Goal: Information Seeking & Learning: Find specific fact

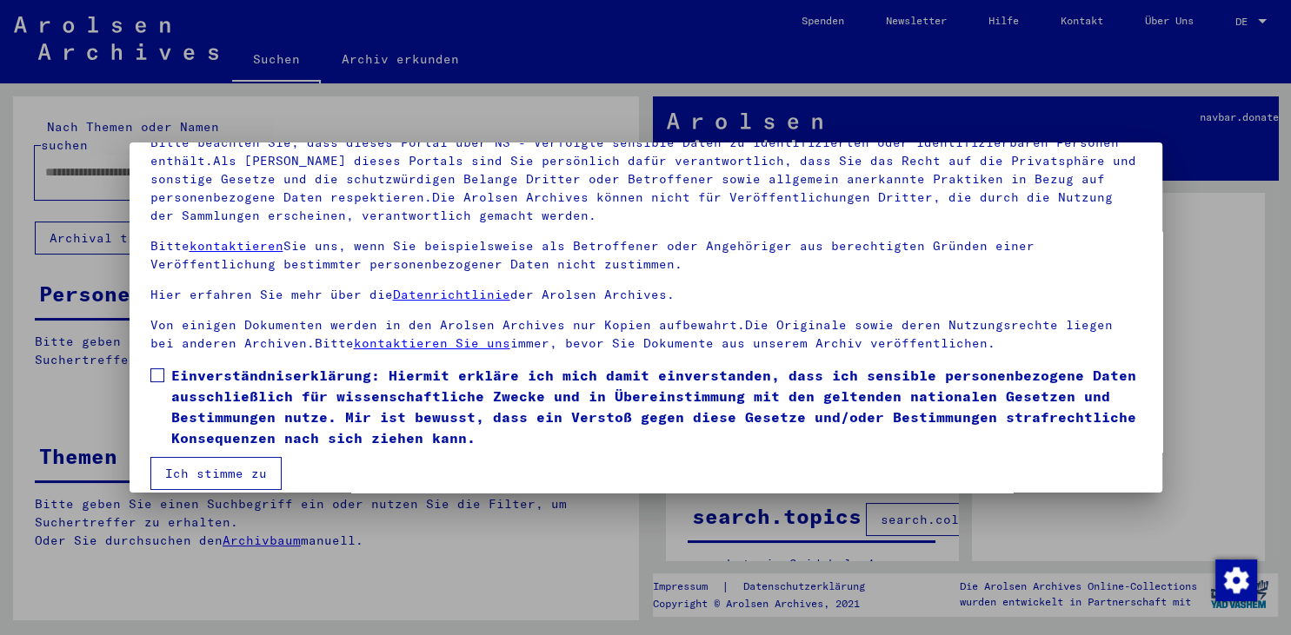
scroll to position [150, 0]
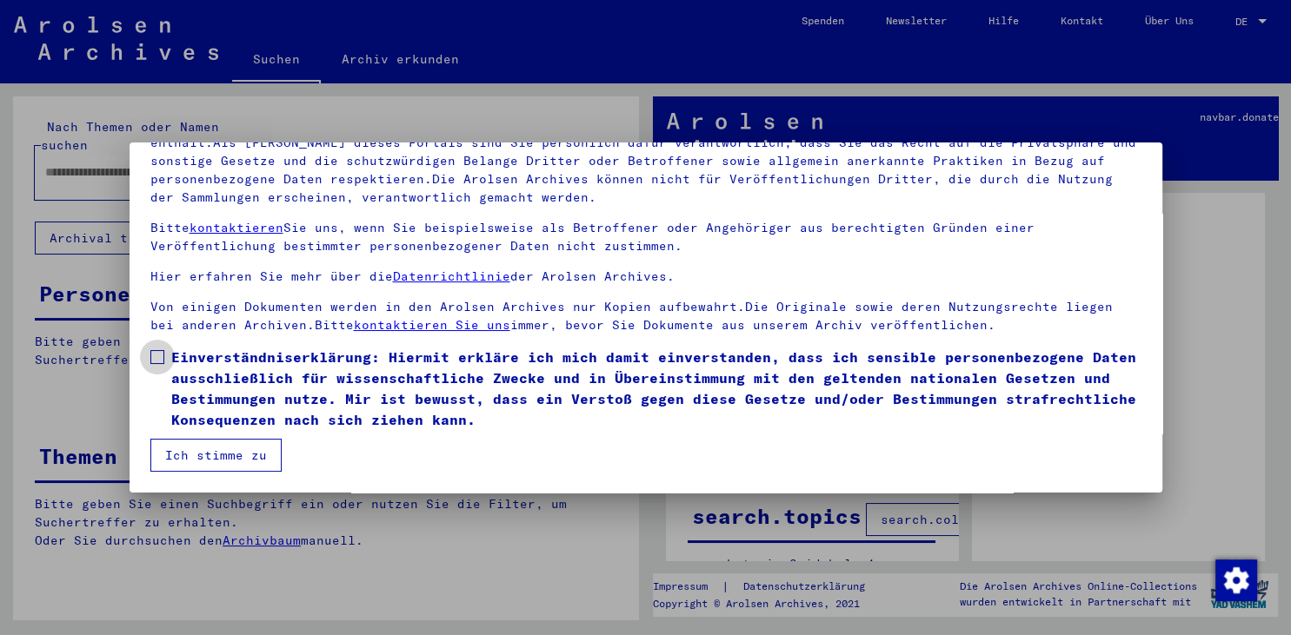
click at [155, 357] on span at bounding box center [157, 357] width 14 height 14
click at [216, 454] on button "Ich stimme zu" at bounding box center [215, 455] width 131 height 33
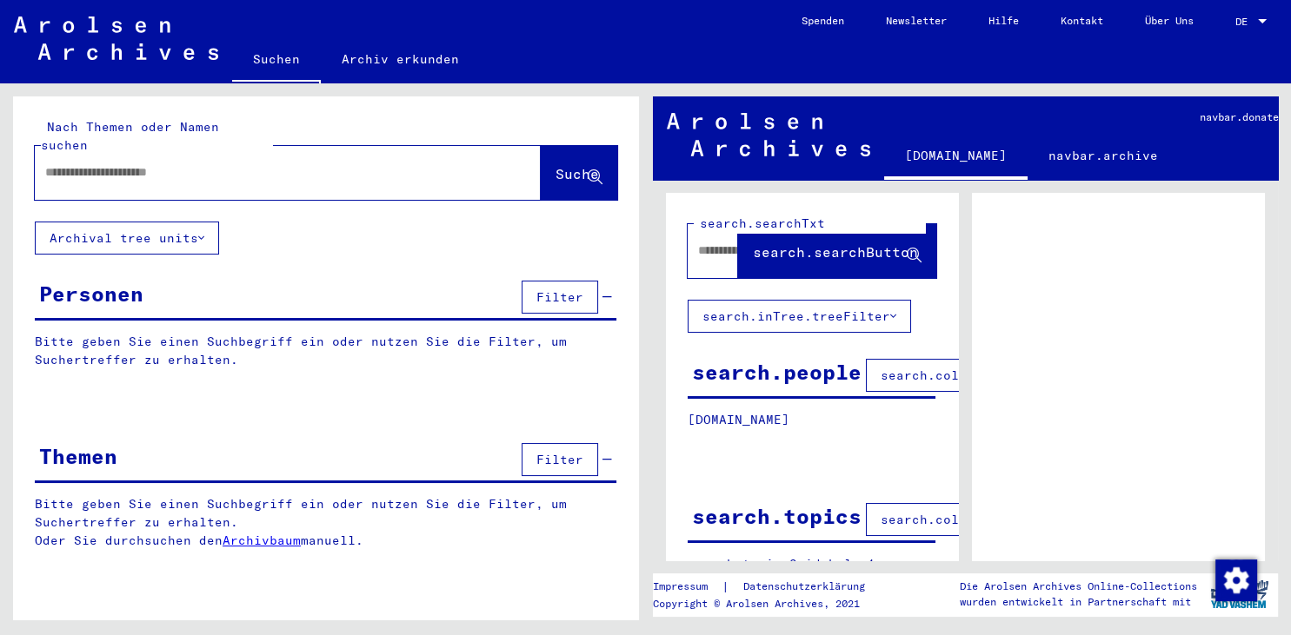
click at [47, 163] on input "text" at bounding box center [272, 172] width 454 height 18
click at [555, 165] on span "Suche" at bounding box center [576, 173] width 43 height 17
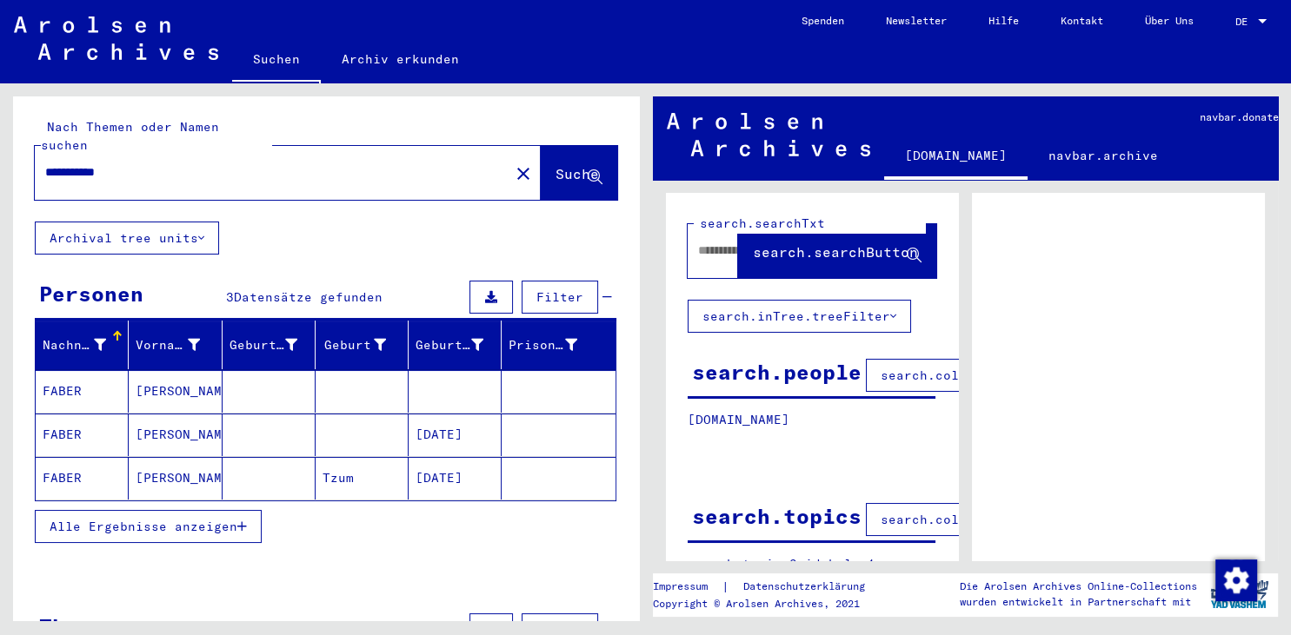
click at [157, 370] on mat-cell "[PERSON_NAME]" at bounding box center [175, 391] width 93 height 43
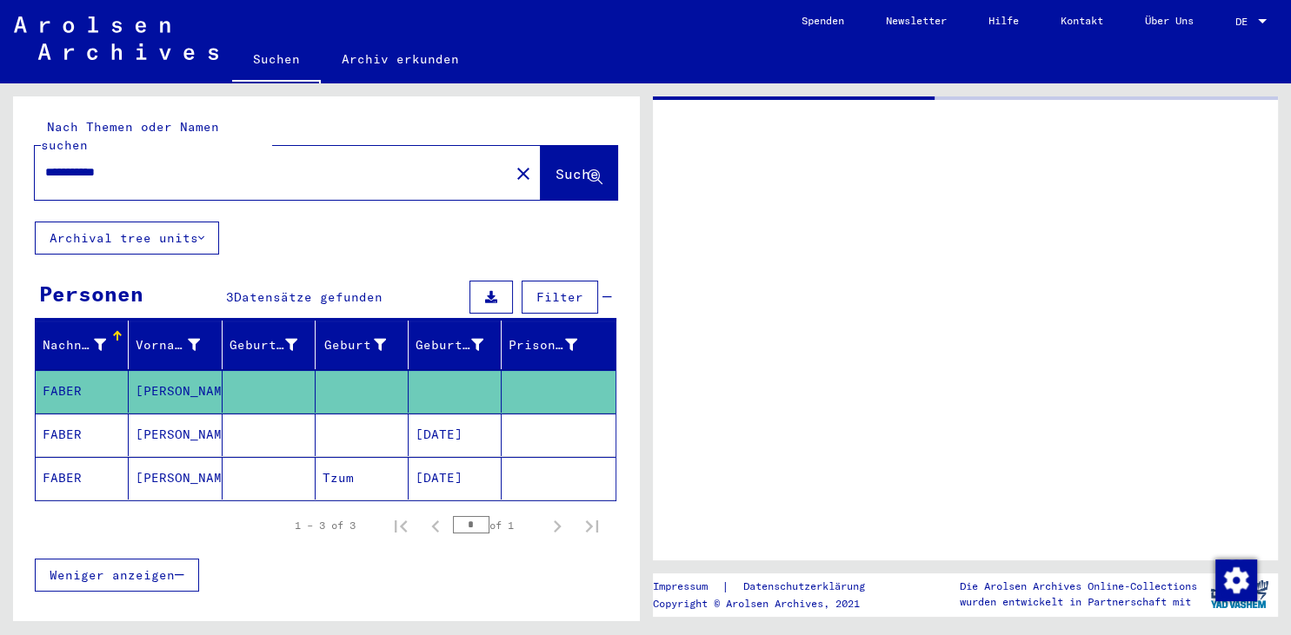
click at [157, 370] on mat-cell "[PERSON_NAME]" at bounding box center [175, 391] width 93 height 43
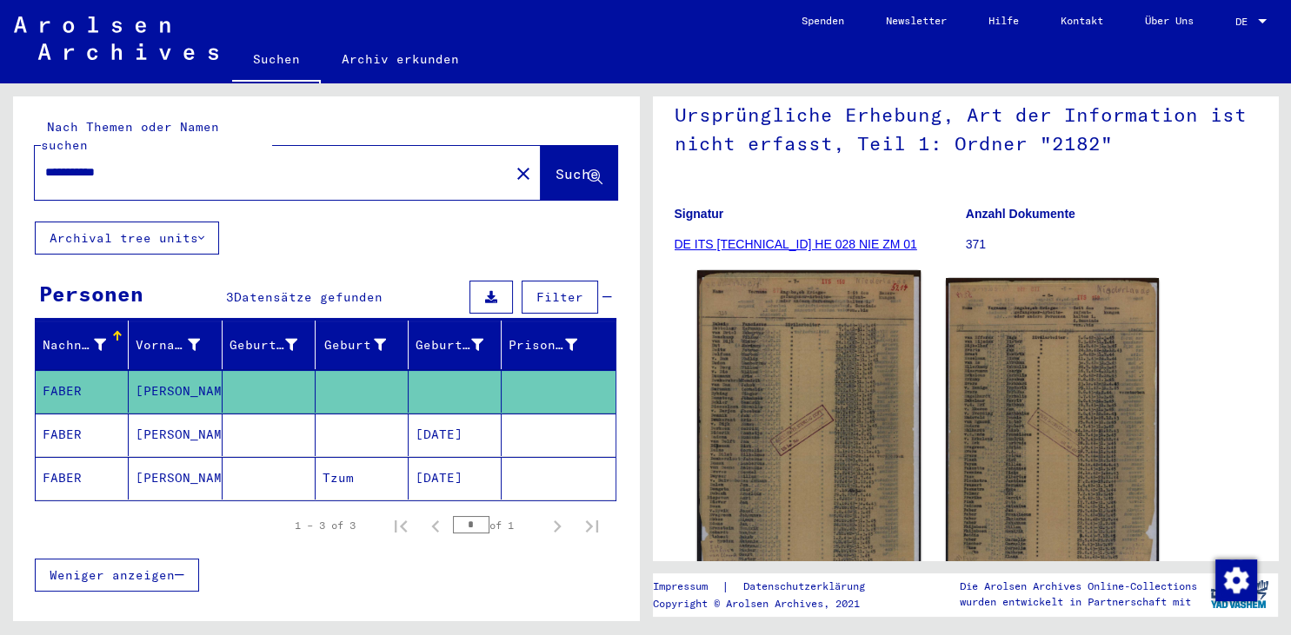
scroll to position [191, 0]
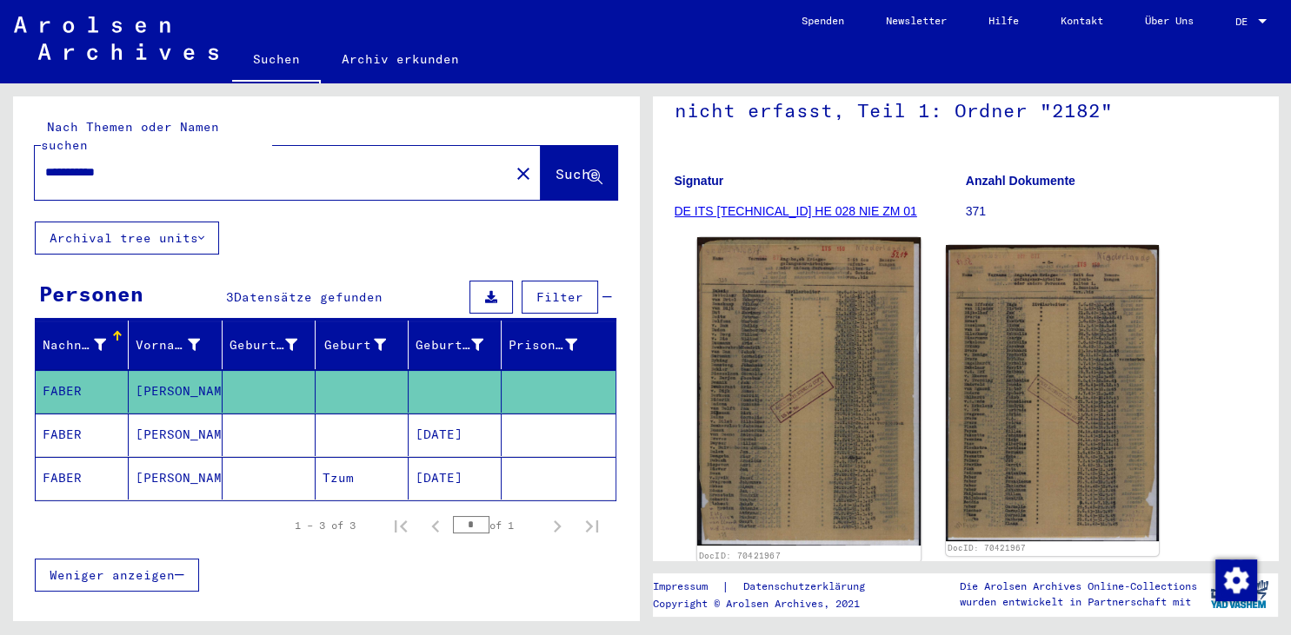
click at [878, 404] on img at bounding box center [807, 391] width 223 height 309
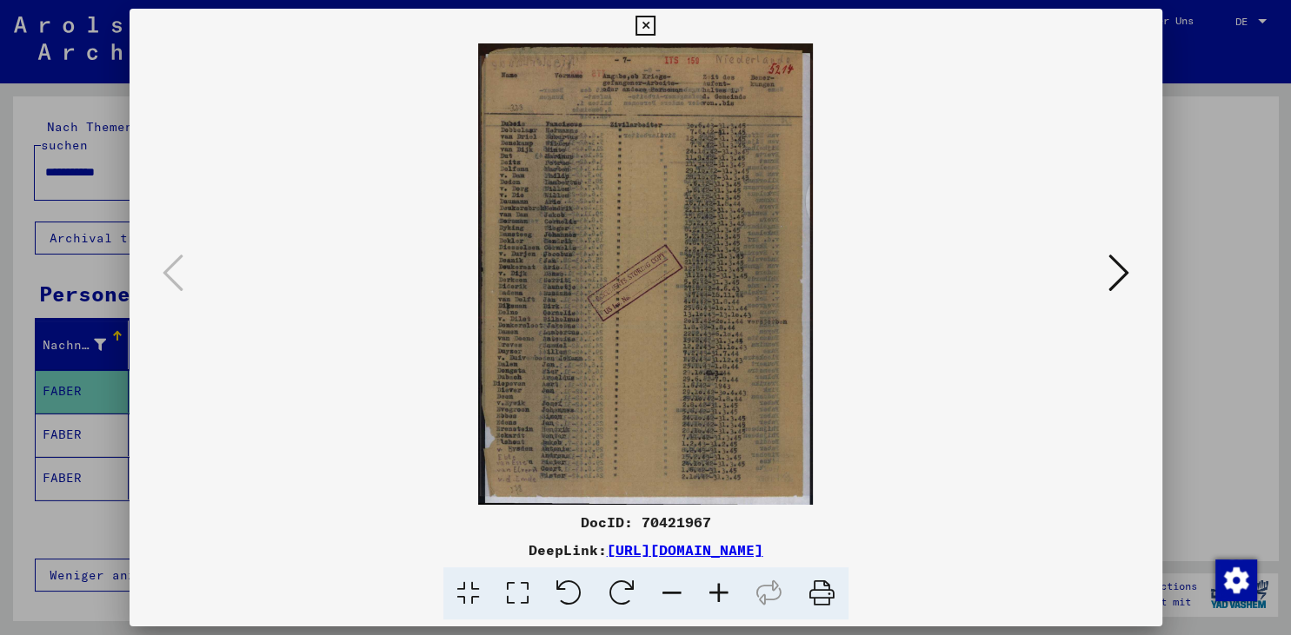
click at [695, 138] on img at bounding box center [646, 274] width 915 height 462
click at [465, 596] on icon at bounding box center [468, 594] width 50 height 53
click at [470, 589] on icon at bounding box center [468, 594] width 50 height 53
click at [523, 593] on icon at bounding box center [518, 594] width 50 height 53
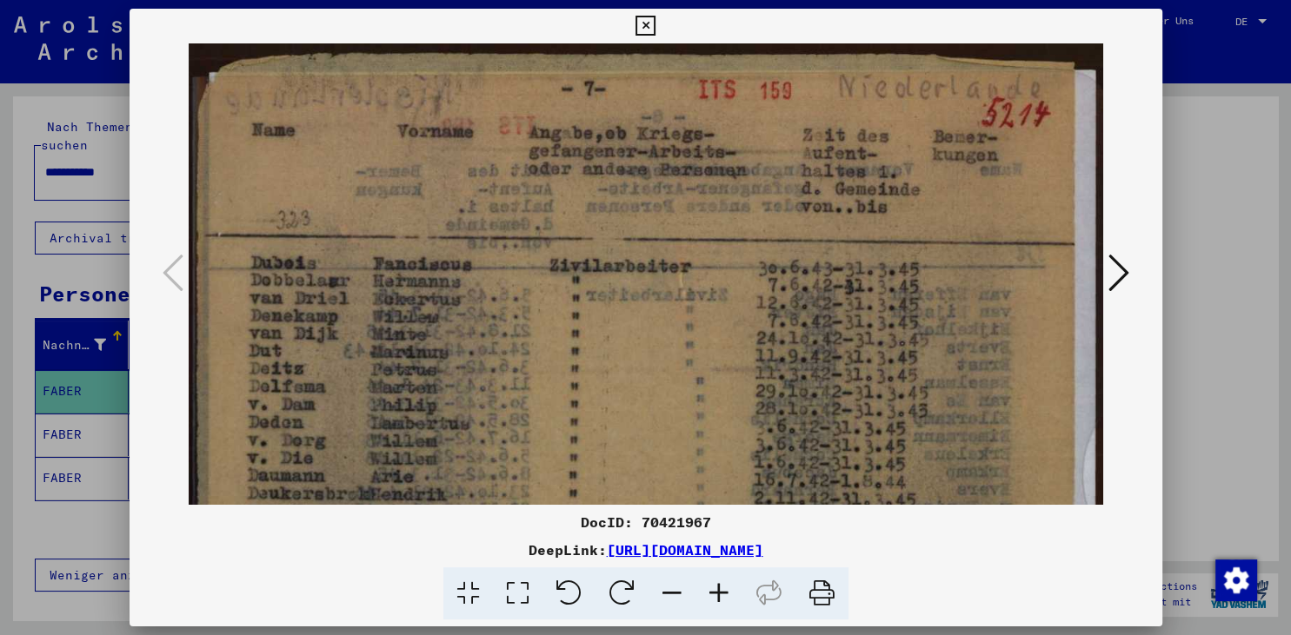
drag, startPoint x: 795, startPoint y: 325, endPoint x: 760, endPoint y: 373, distance: 59.6
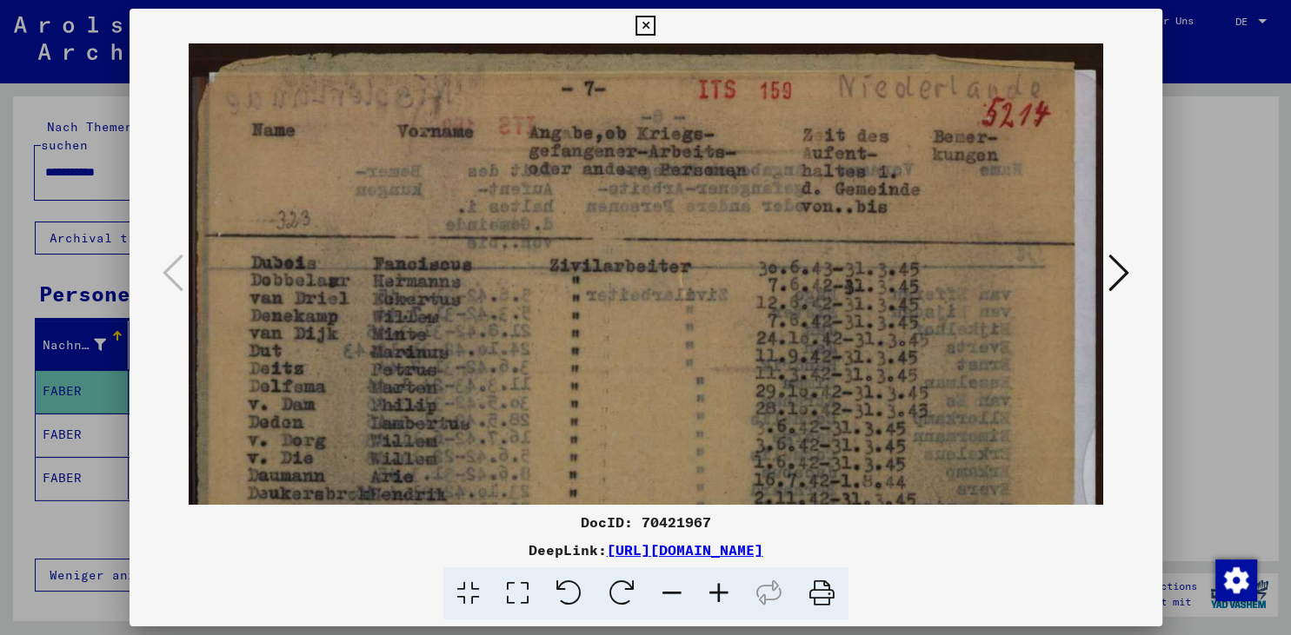
click at [473, 595] on icon at bounding box center [468, 594] width 50 height 53
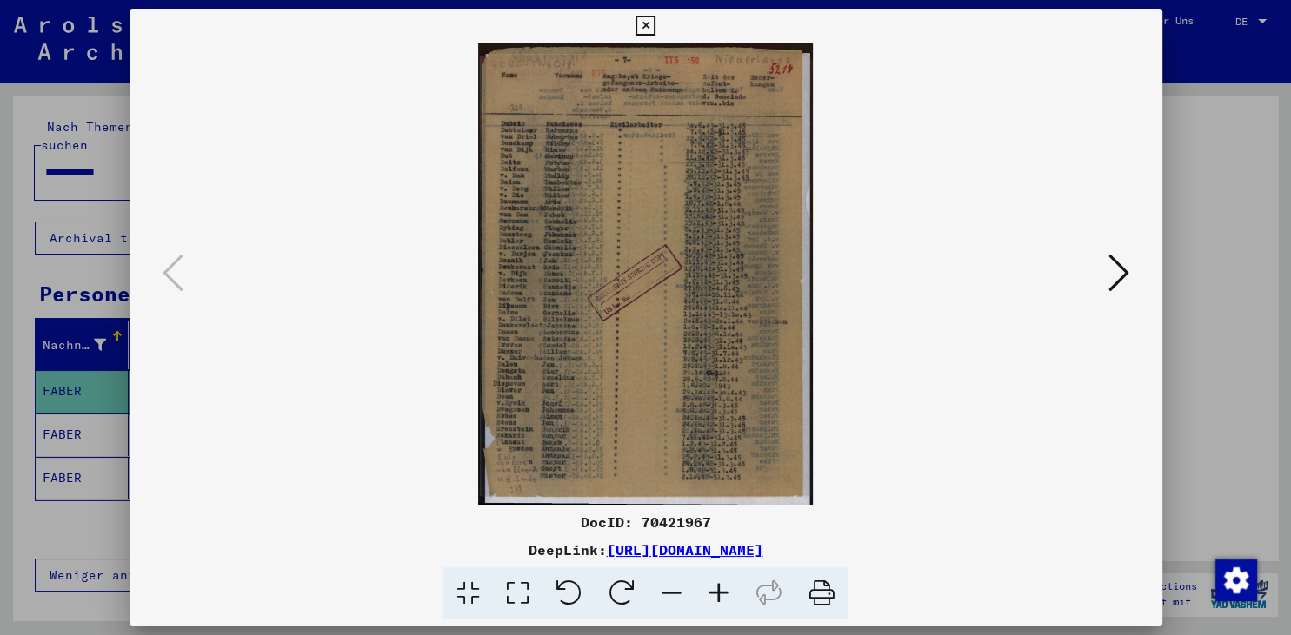
click at [568, 353] on img at bounding box center [646, 274] width 915 height 462
click at [555, 354] on img at bounding box center [646, 274] width 915 height 462
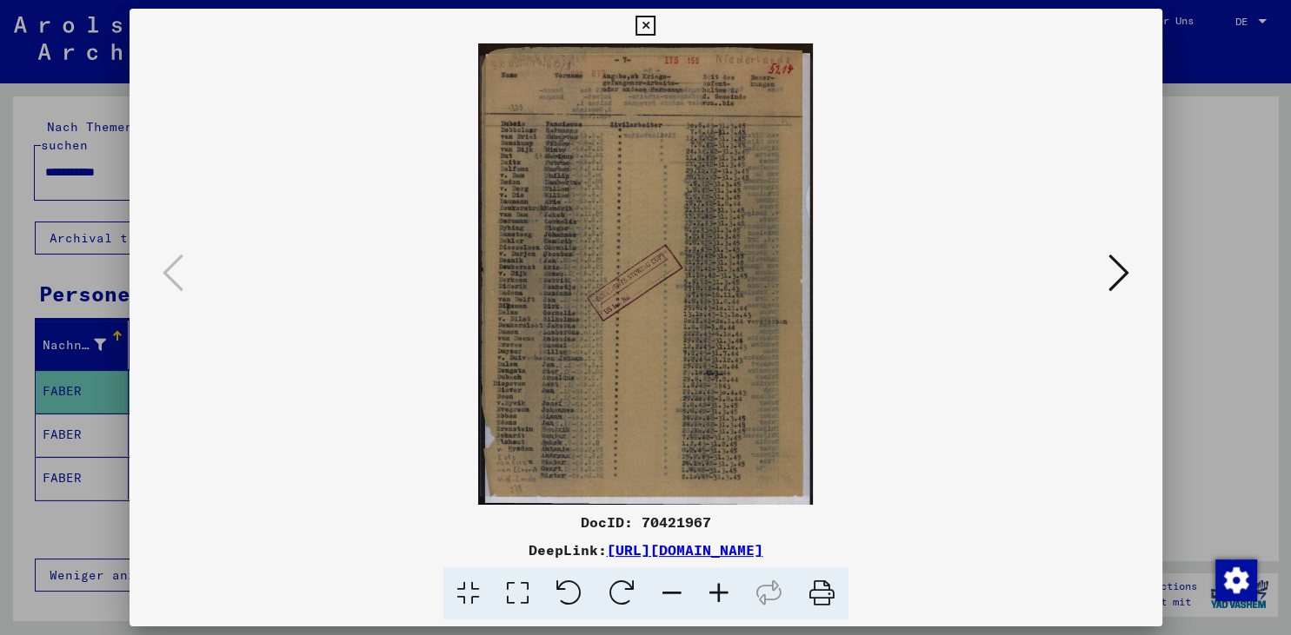
click at [555, 354] on img at bounding box center [646, 274] width 915 height 462
click at [875, 327] on img at bounding box center [646, 274] width 915 height 462
click at [719, 595] on icon at bounding box center [718, 594] width 47 height 53
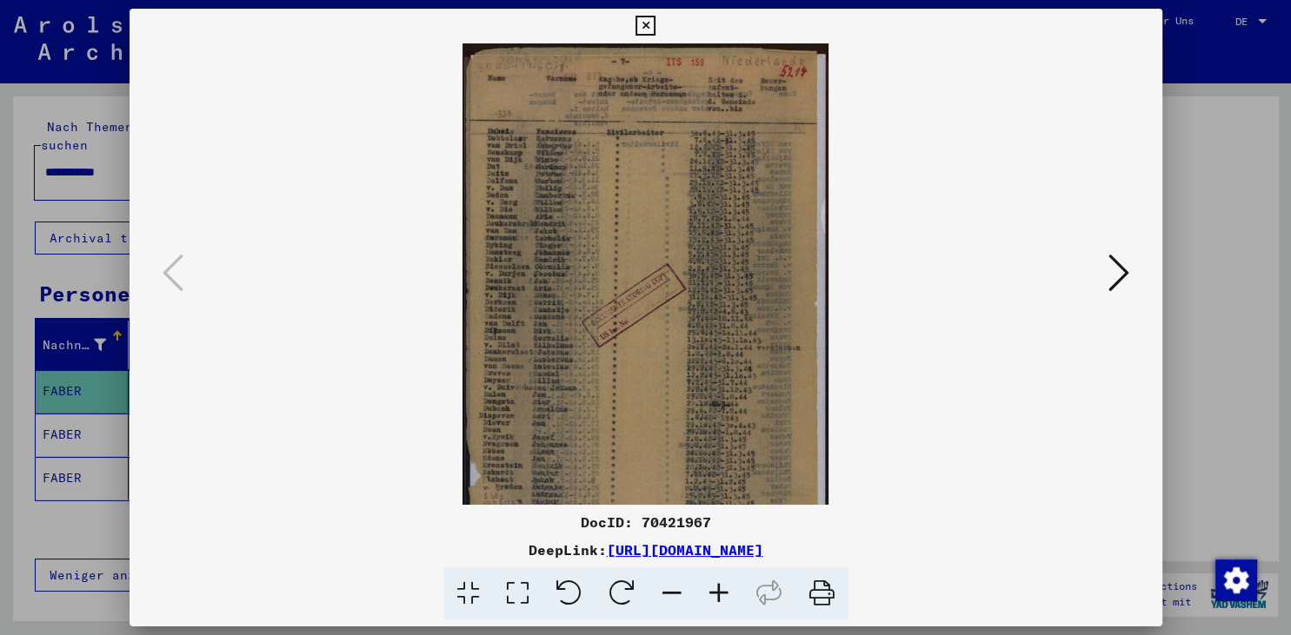
click at [719, 595] on icon at bounding box center [718, 594] width 47 height 53
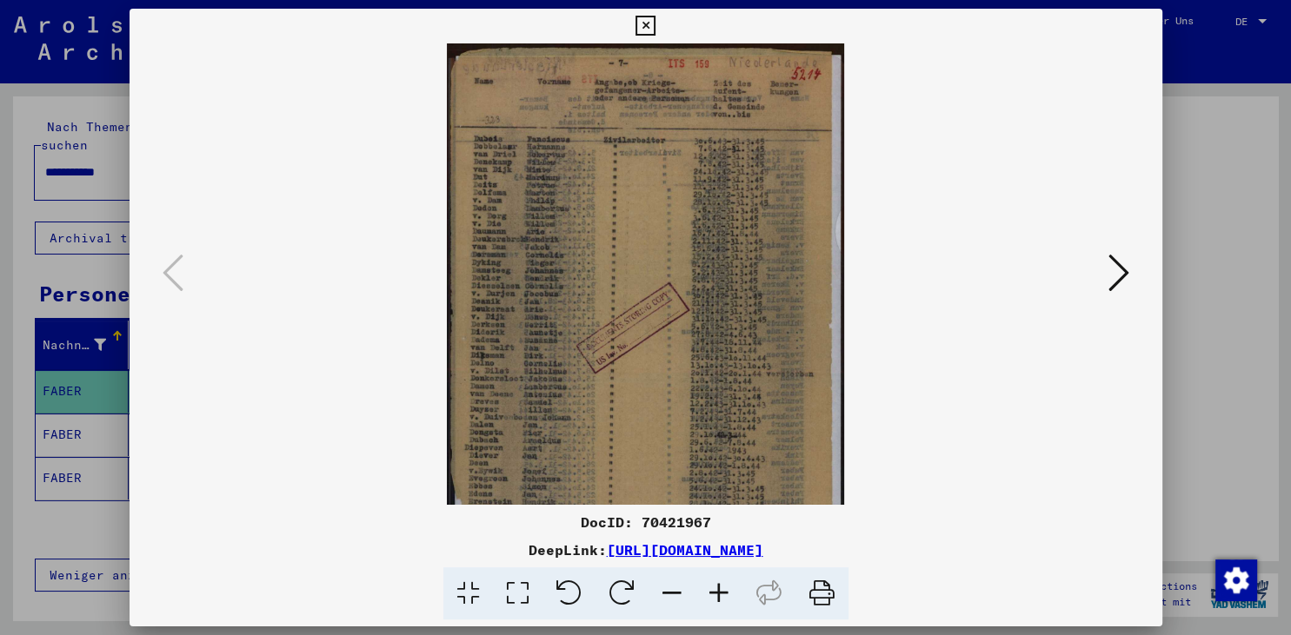
click at [719, 595] on icon at bounding box center [718, 594] width 47 height 53
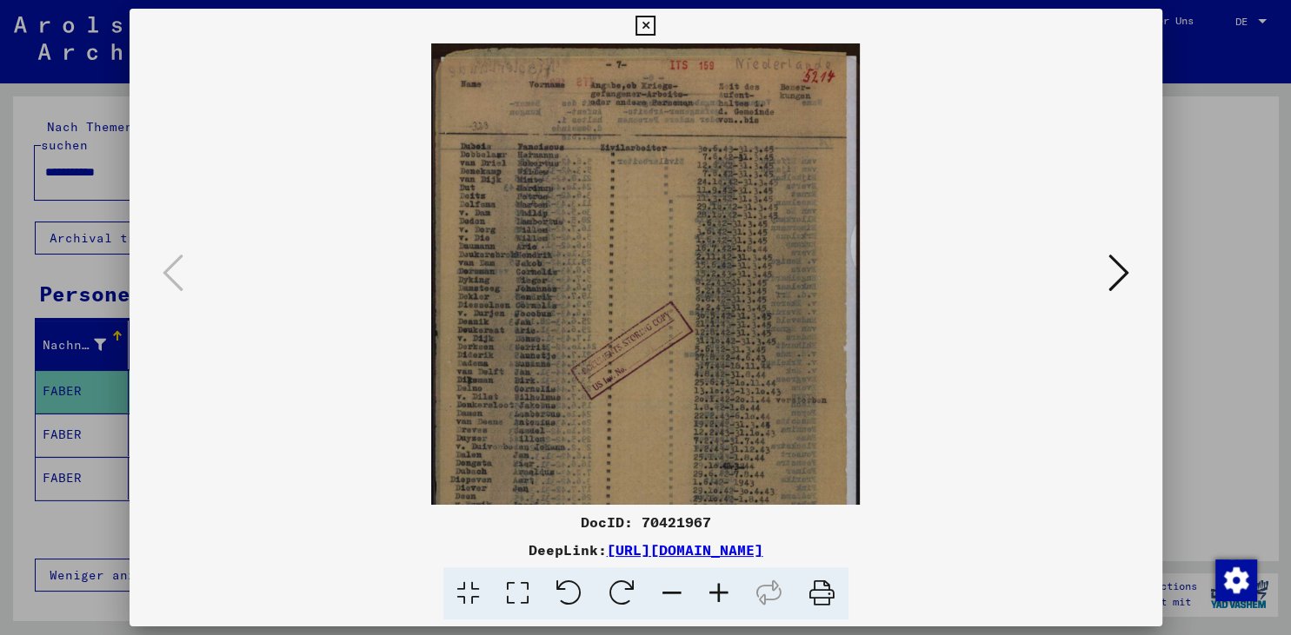
click at [719, 595] on icon at bounding box center [718, 594] width 47 height 53
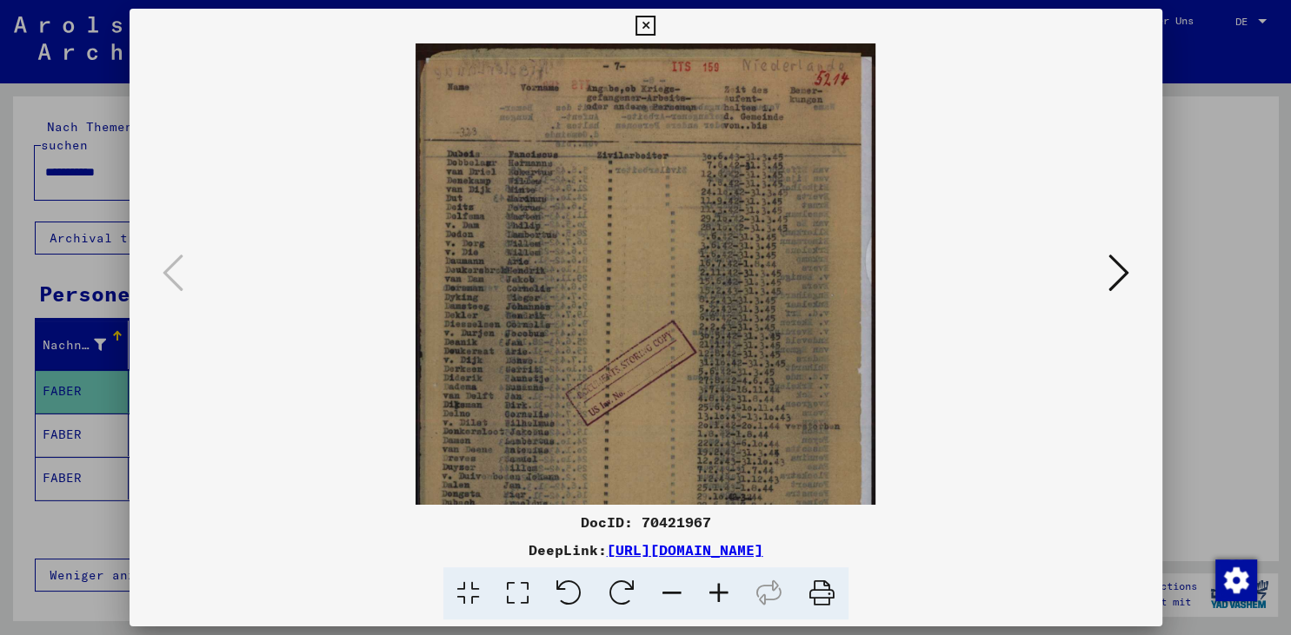
click at [719, 595] on icon at bounding box center [718, 594] width 47 height 53
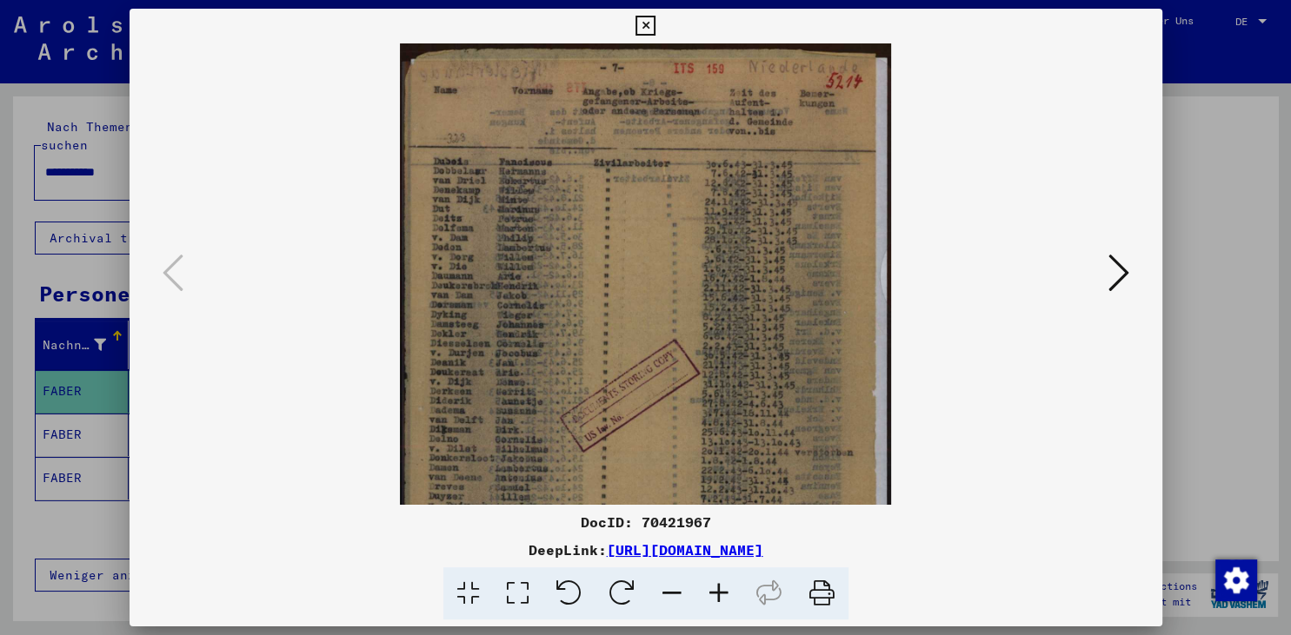
click at [666, 593] on icon at bounding box center [672, 594] width 47 height 53
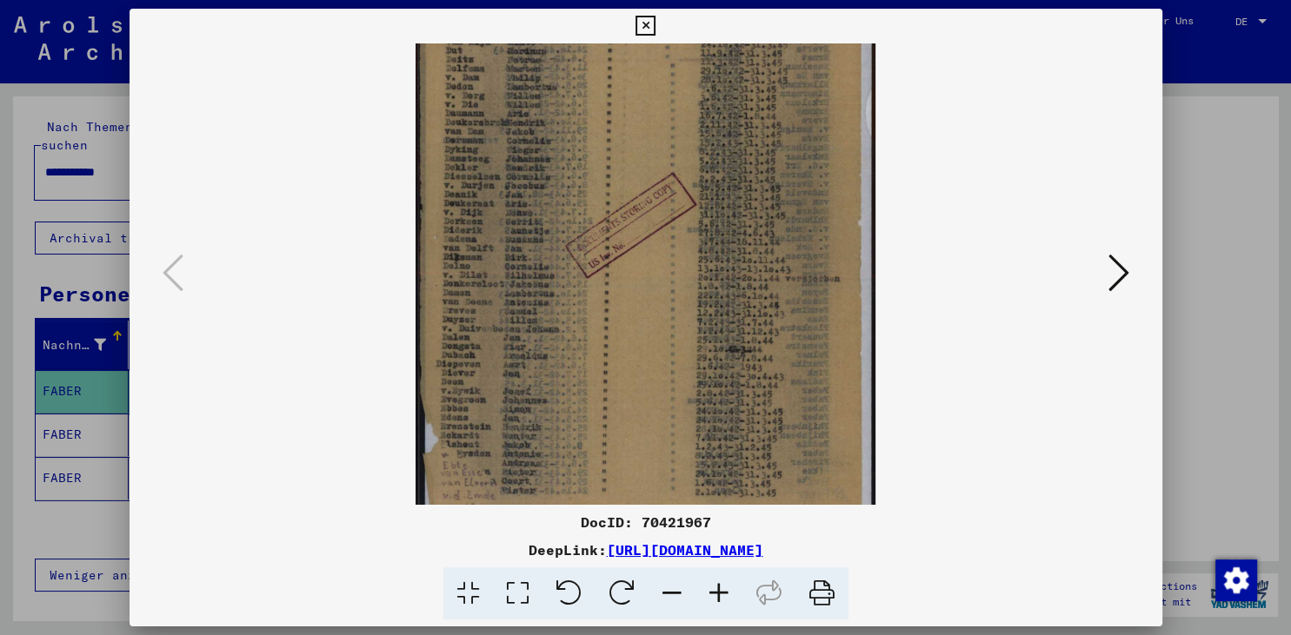
scroll to position [170, 0]
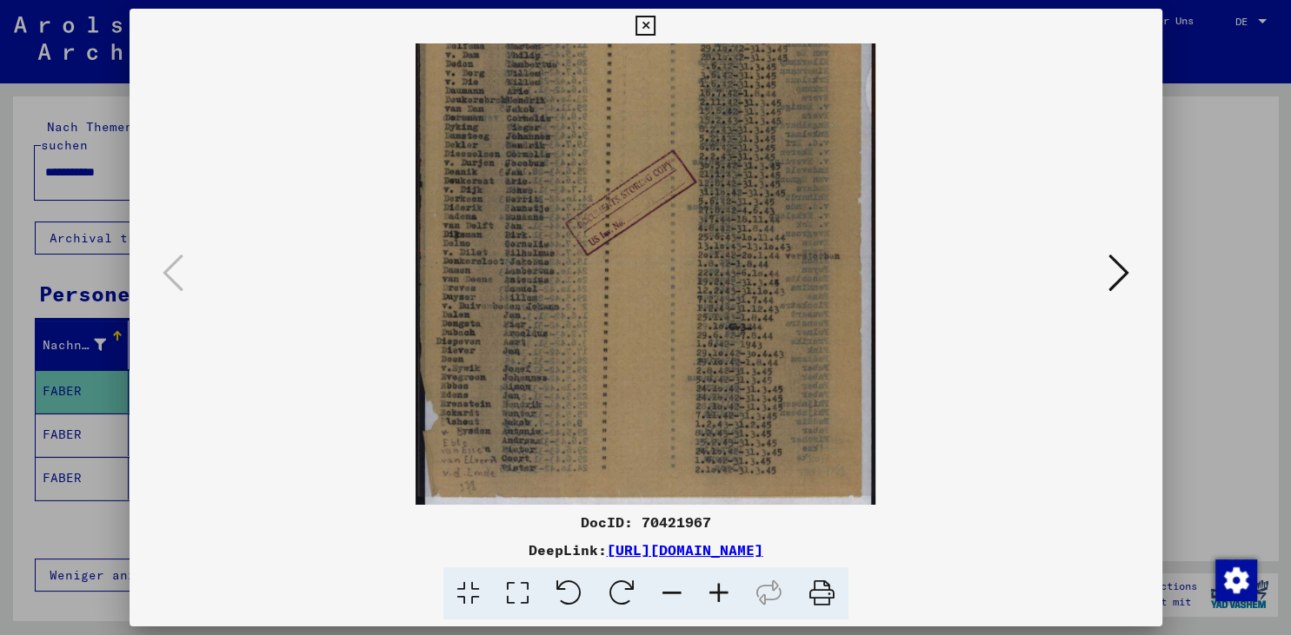
drag, startPoint x: 552, startPoint y: 471, endPoint x: 551, endPoint y: 303, distance: 168.7
click at [551, 303] on img at bounding box center [646, 190] width 460 height 635
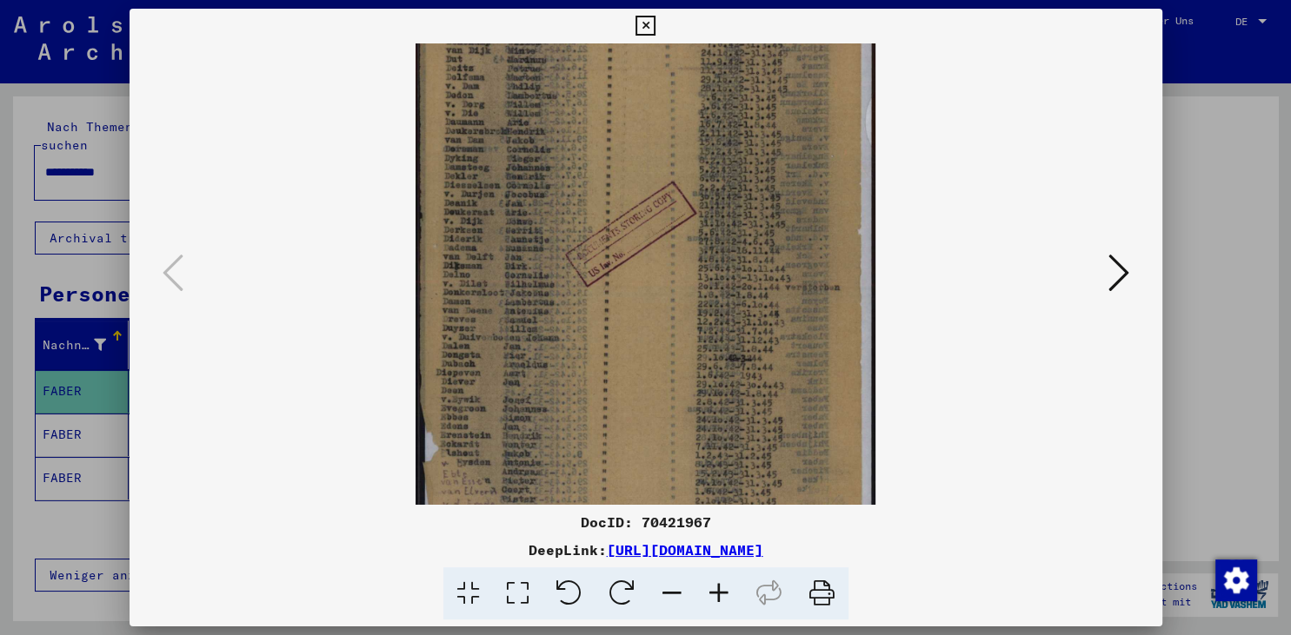
drag, startPoint x: 727, startPoint y: 314, endPoint x: 254, endPoint y: 345, distance: 473.9
click at [254, 345] on viewer-one-image at bounding box center [646, 135] width 915 height 462
click at [1126, 276] on icon at bounding box center [1118, 273] width 21 height 42
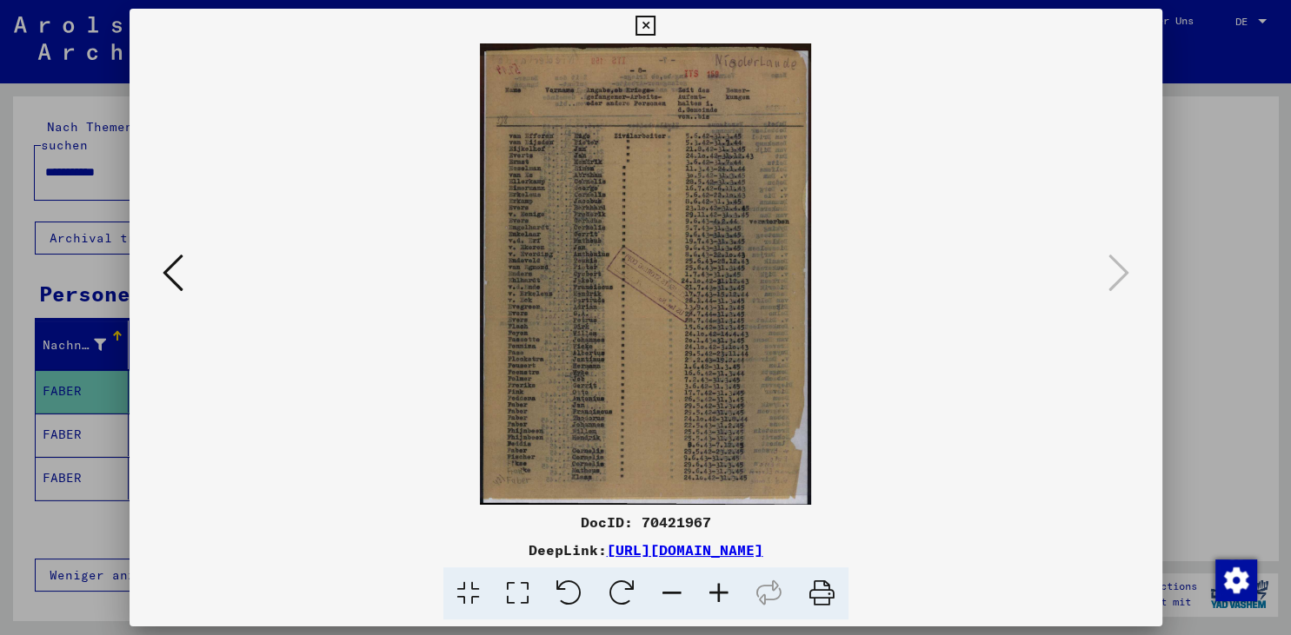
scroll to position [0, 0]
click at [528, 313] on img at bounding box center [646, 274] width 332 height 462
click at [715, 589] on icon at bounding box center [718, 594] width 47 height 53
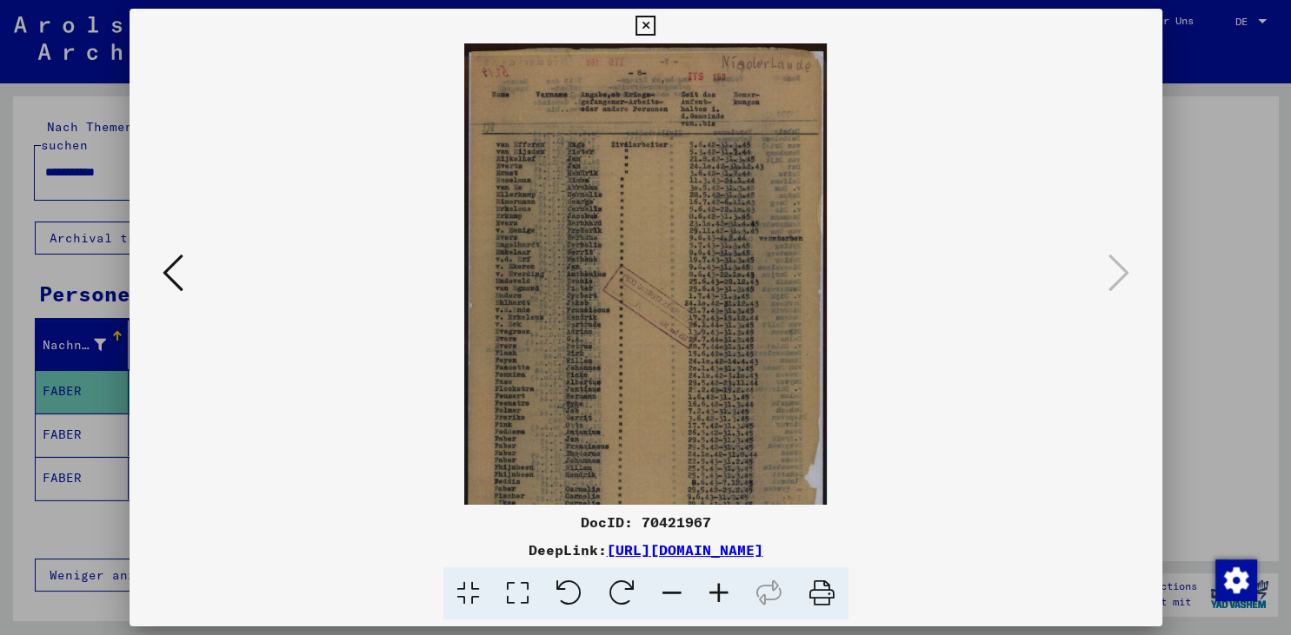
click at [715, 589] on icon at bounding box center [718, 594] width 47 height 53
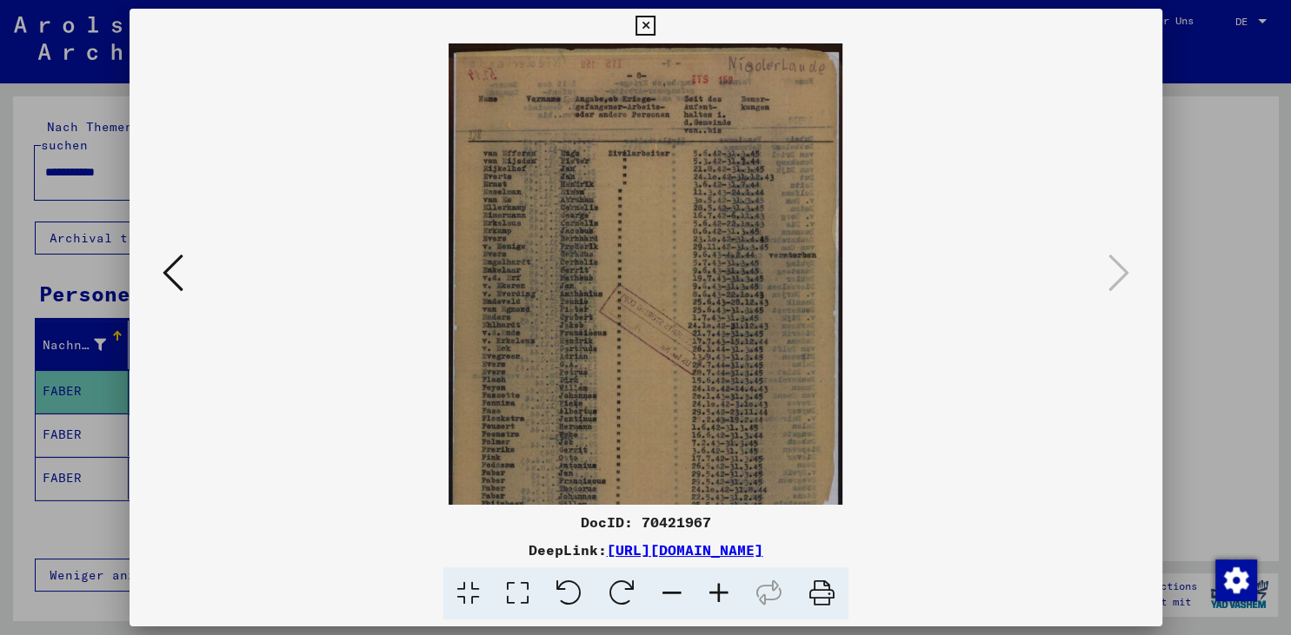
click at [715, 589] on icon at bounding box center [718, 594] width 47 height 53
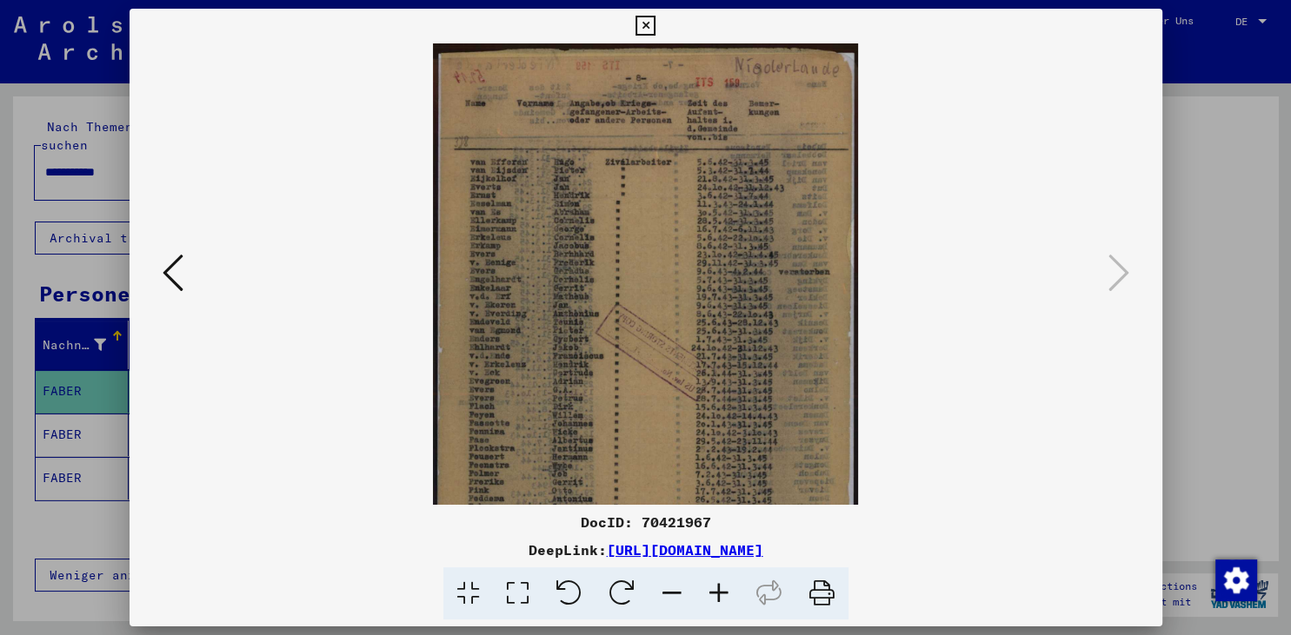
click at [715, 589] on icon at bounding box center [718, 594] width 47 height 53
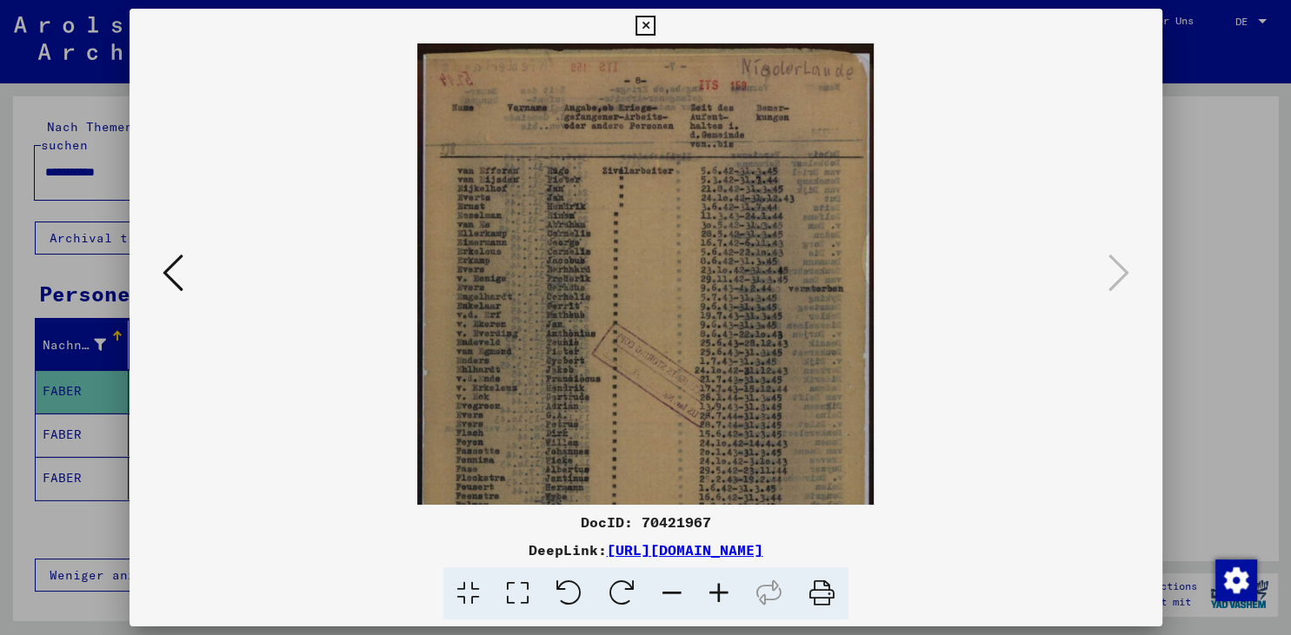
click at [715, 591] on icon at bounding box center [718, 594] width 47 height 53
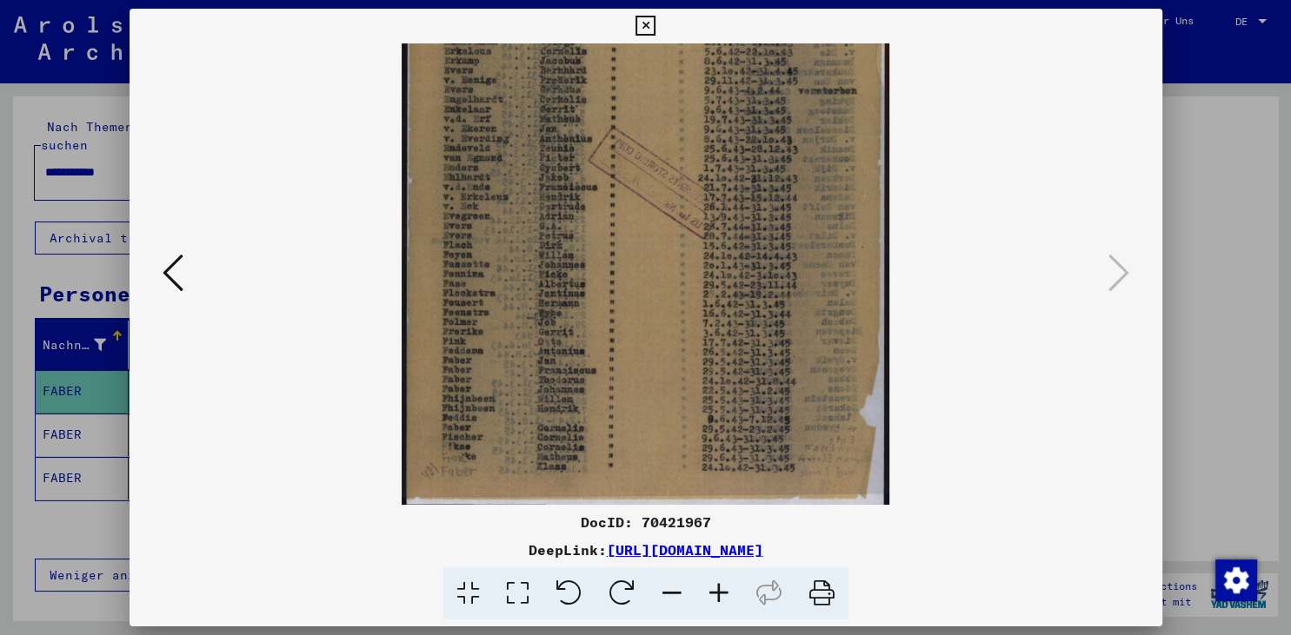
scroll to position [216, 0]
drag, startPoint x: 542, startPoint y: 449, endPoint x: 549, endPoint y: 208, distance: 240.9
click at [549, 208] on img at bounding box center [646, 166] width 488 height 679
click at [544, 467] on img at bounding box center [646, 166] width 488 height 679
click at [723, 592] on icon at bounding box center [718, 594] width 47 height 53
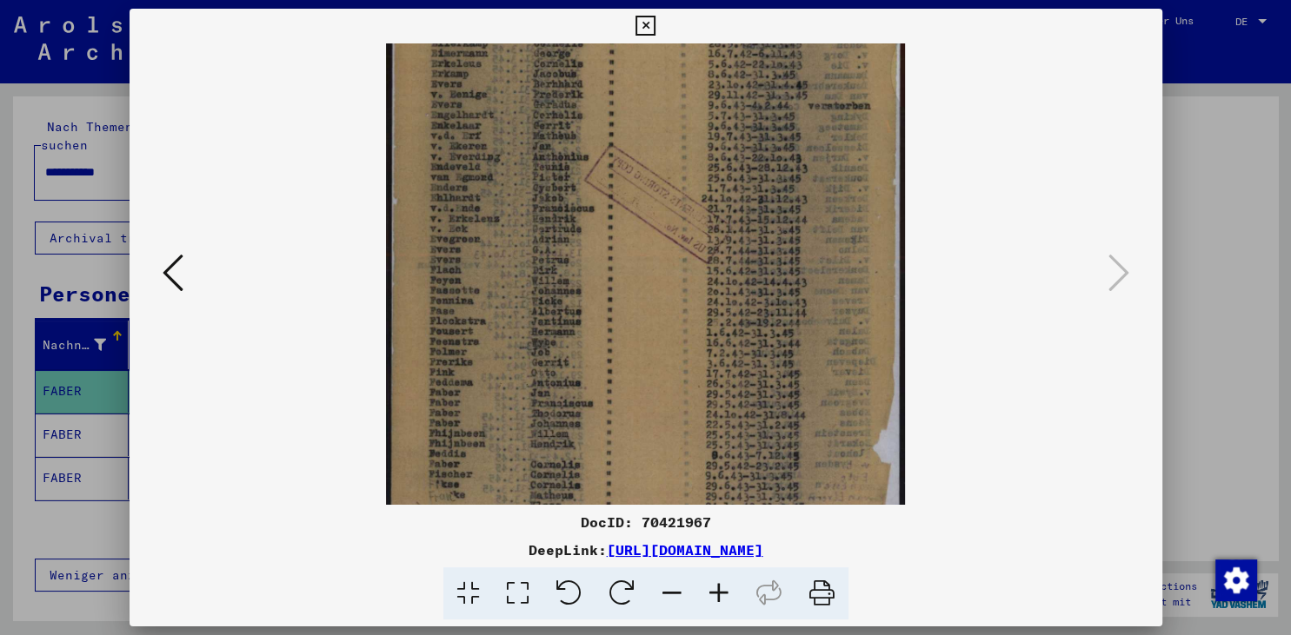
scroll to position [261, 0]
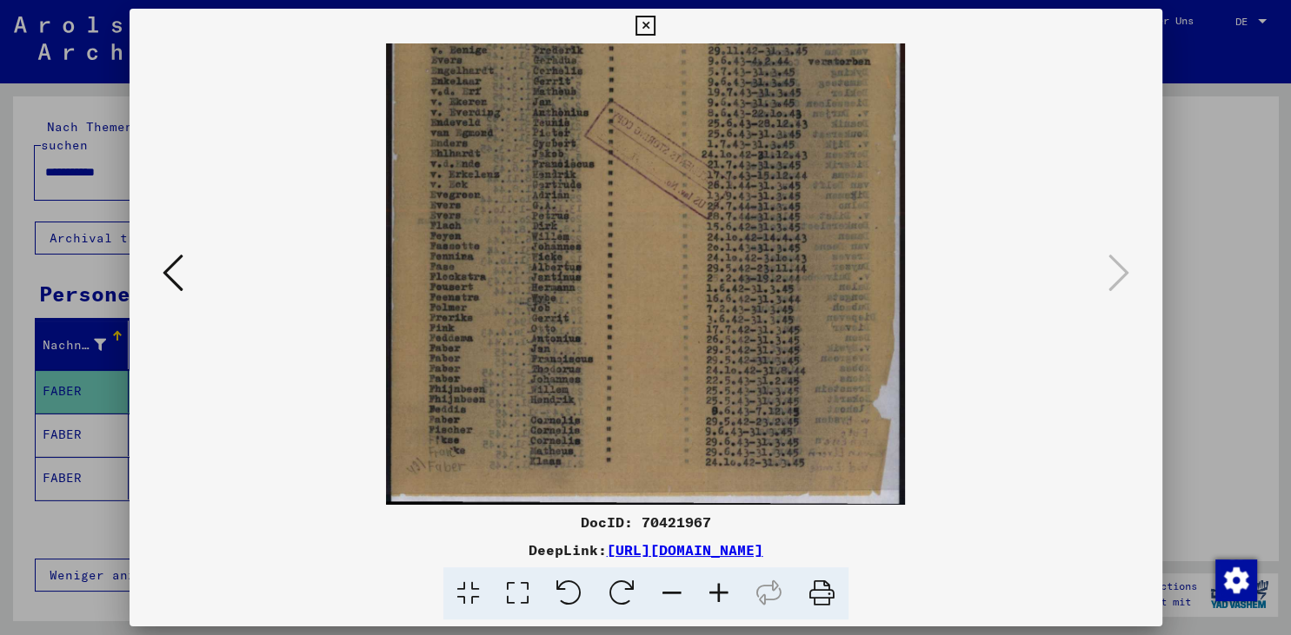
drag, startPoint x: 652, startPoint y: 422, endPoint x: 635, endPoint y: 198, distance: 224.0
click at [635, 198] on img at bounding box center [645, 144] width 519 height 722
click at [655, 23] on icon at bounding box center [645, 26] width 20 height 21
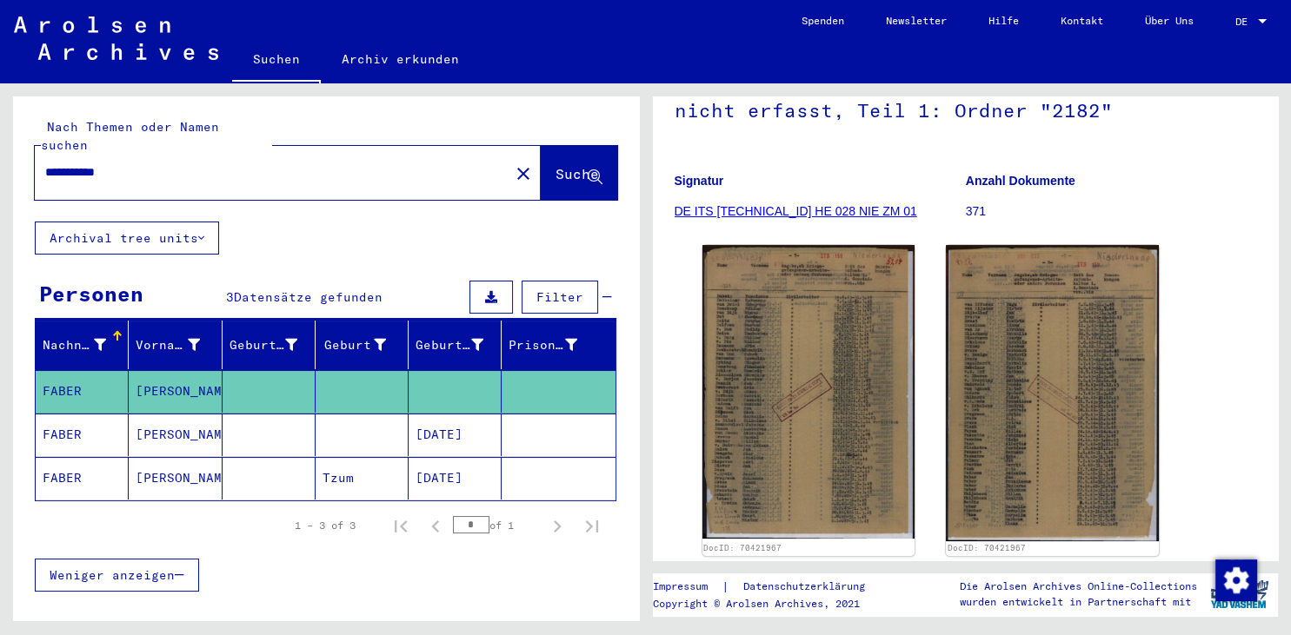
click at [47, 163] on input "**********" at bounding box center [272, 172] width 454 height 18
type input "*****"
click at [564, 165] on span "Suche" at bounding box center [576, 173] width 43 height 17
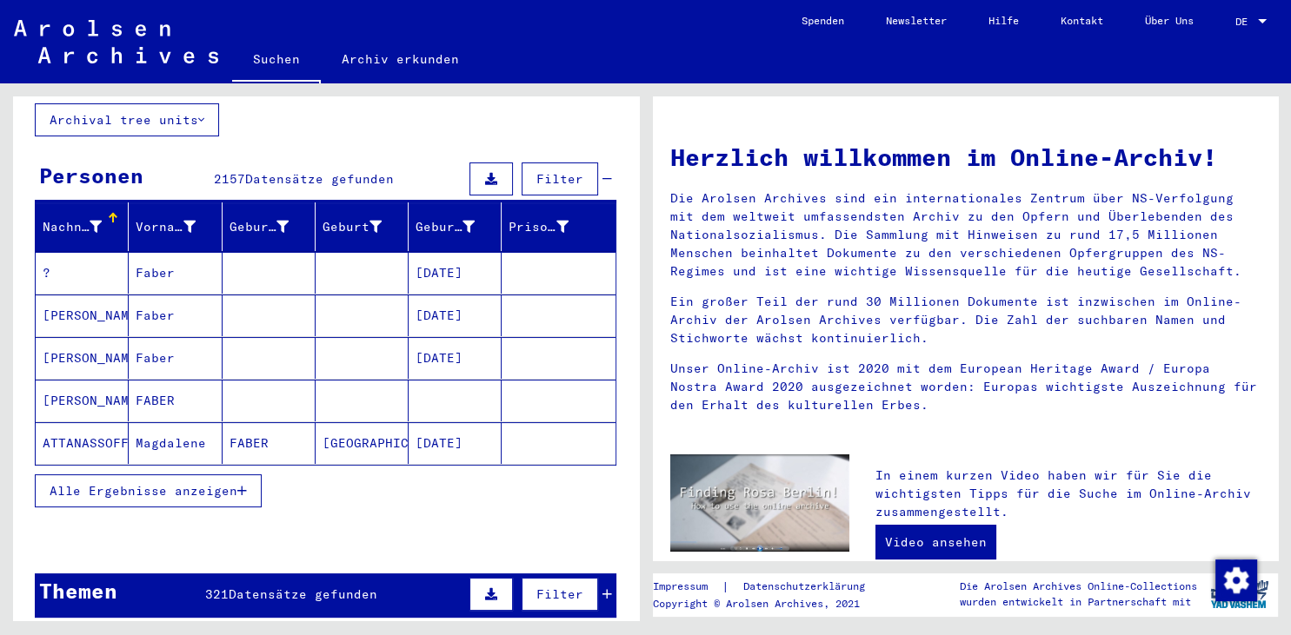
scroll to position [191, 0]
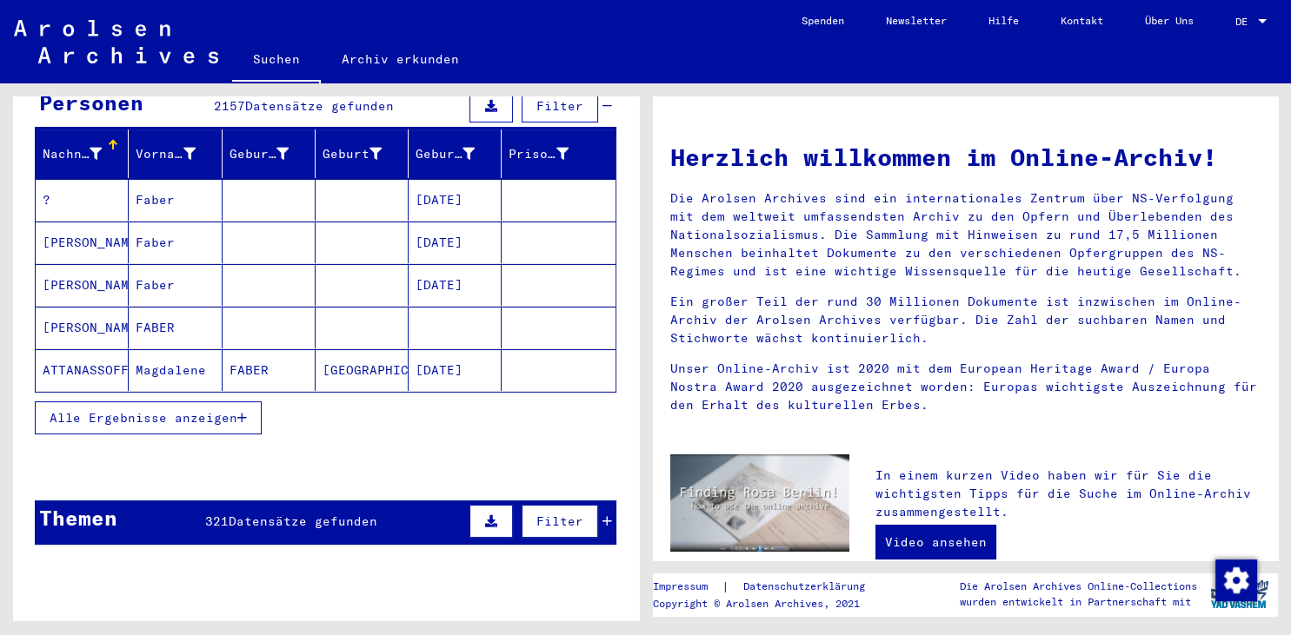
click at [259, 514] on span "Datensätze gefunden" at bounding box center [303, 522] width 149 height 16
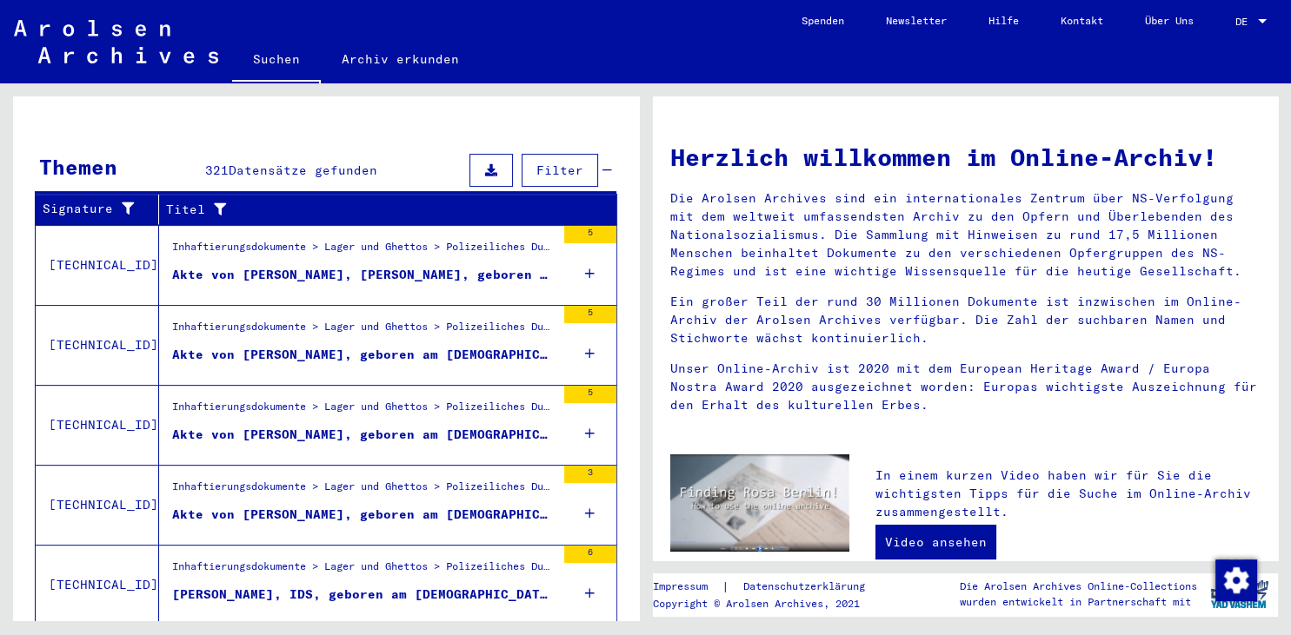
scroll to position [574, 0]
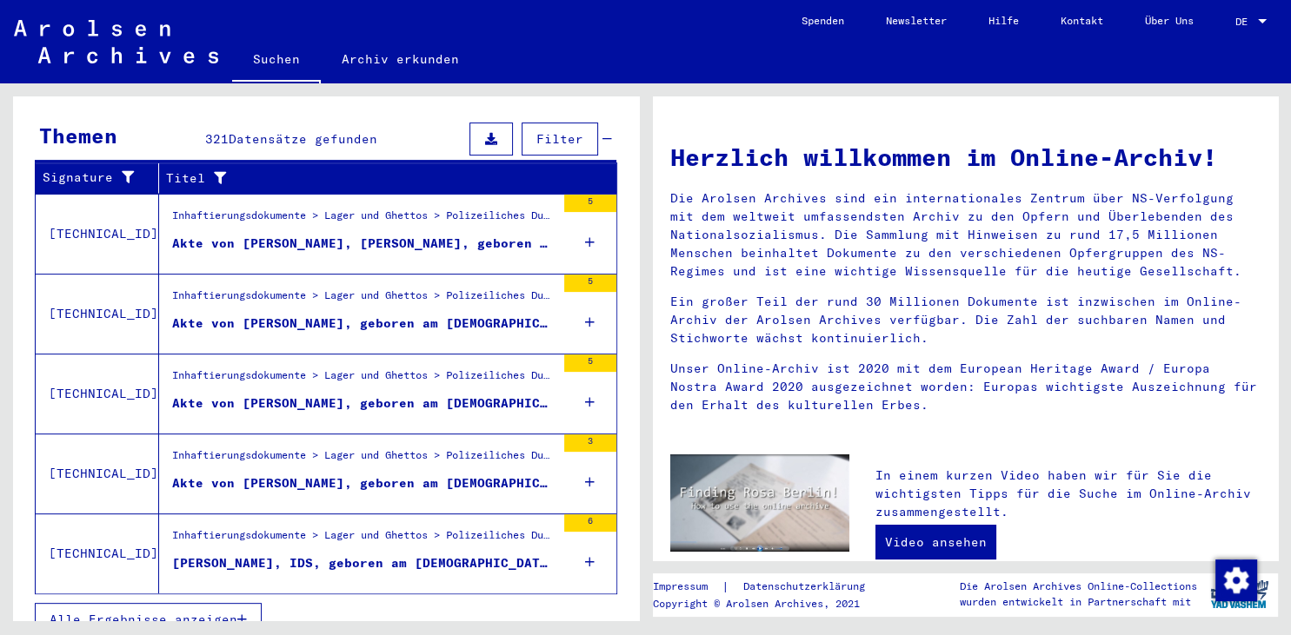
click at [572, 131] on span "Filter" at bounding box center [559, 139] width 47 height 16
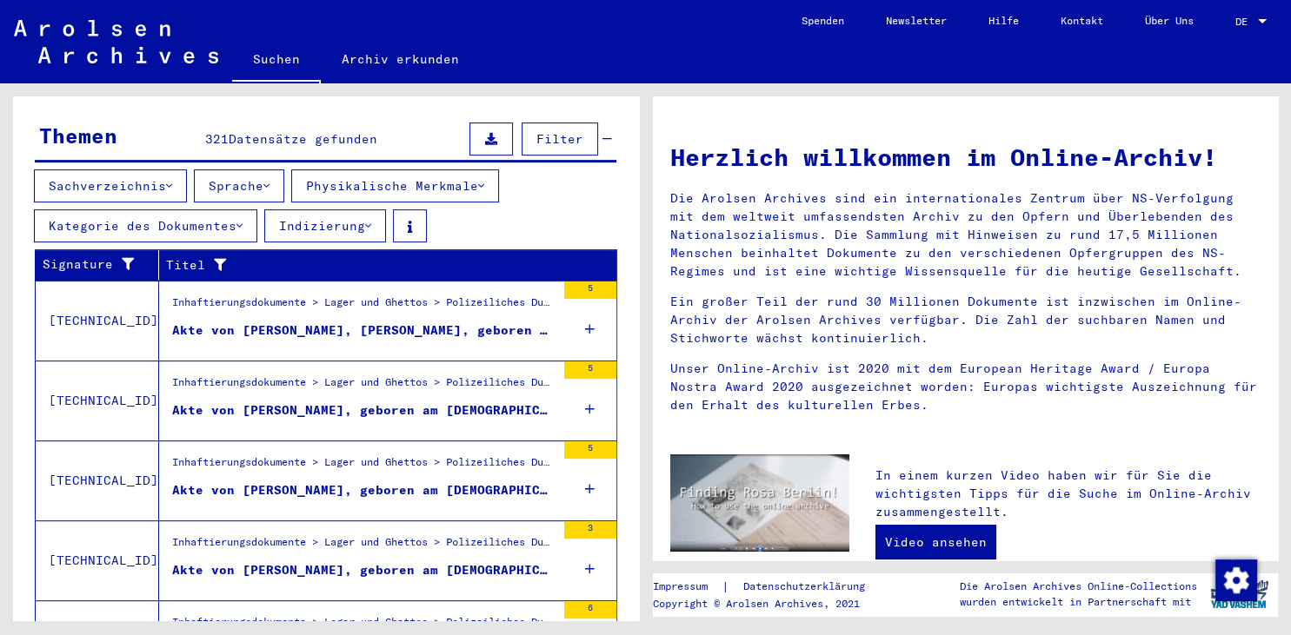
click at [371, 220] on icon at bounding box center [368, 226] width 6 height 12
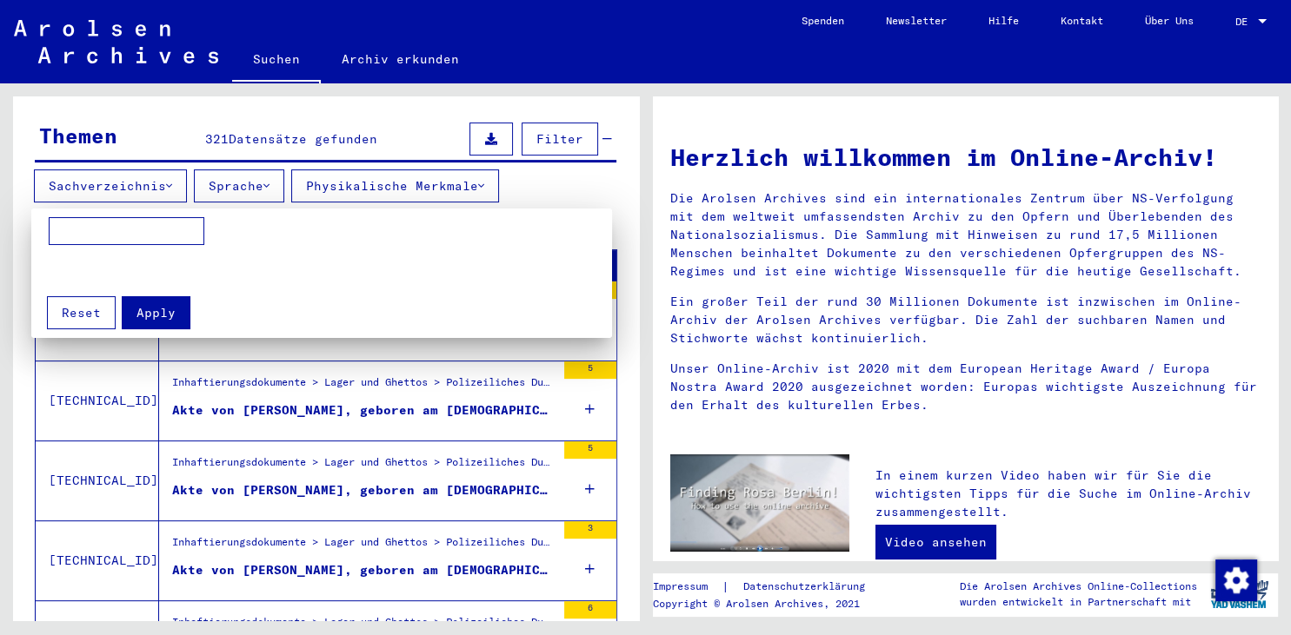
click at [371, 203] on div at bounding box center [645, 317] width 1291 height 635
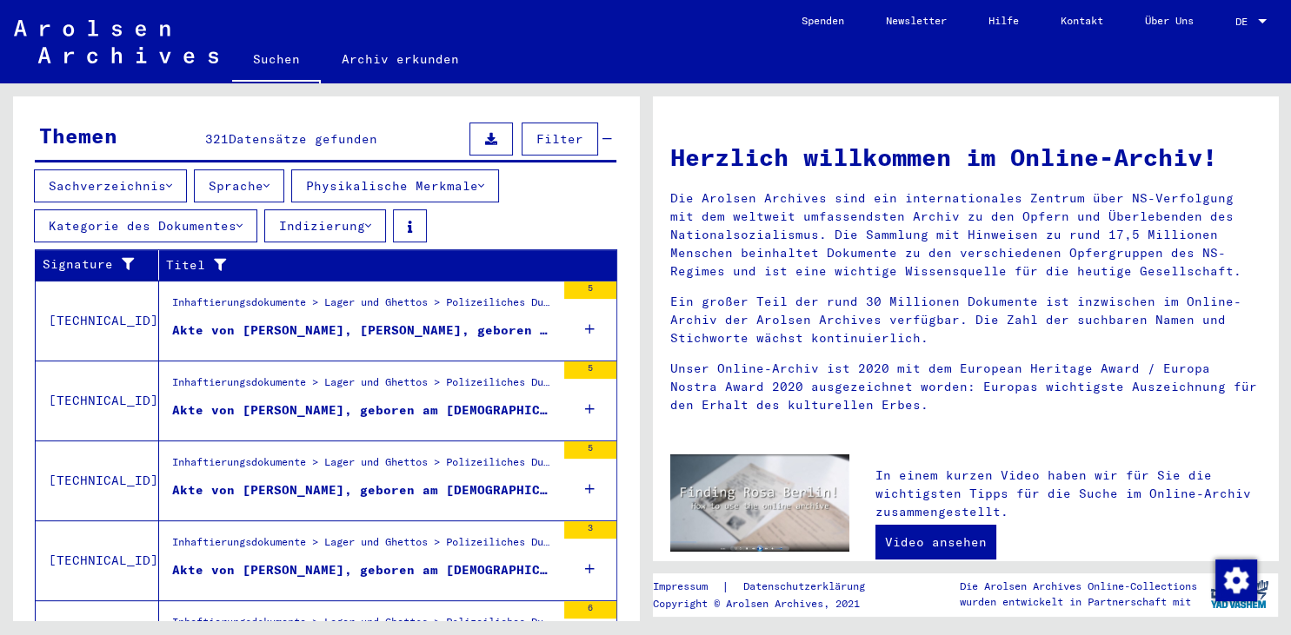
click at [230, 210] on button "Kategorie des Dokumentes" at bounding box center [145, 226] width 223 height 33
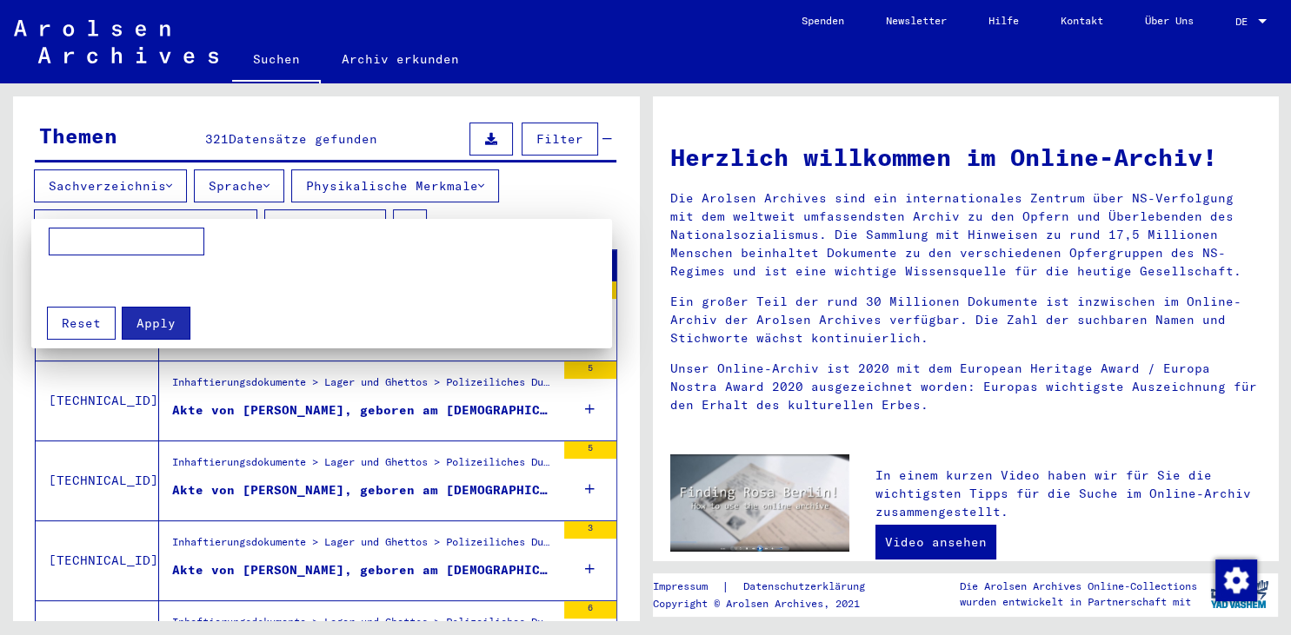
click at [230, 200] on div at bounding box center [645, 317] width 1291 height 635
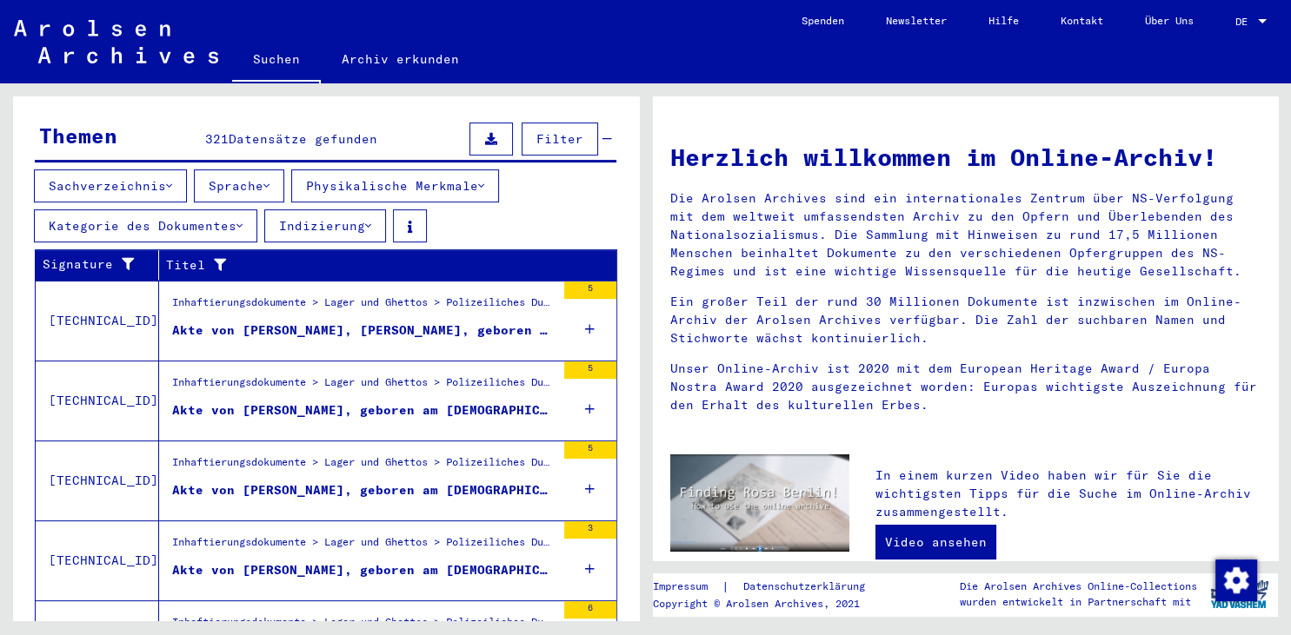
click at [172, 180] on icon at bounding box center [169, 186] width 6 height 12
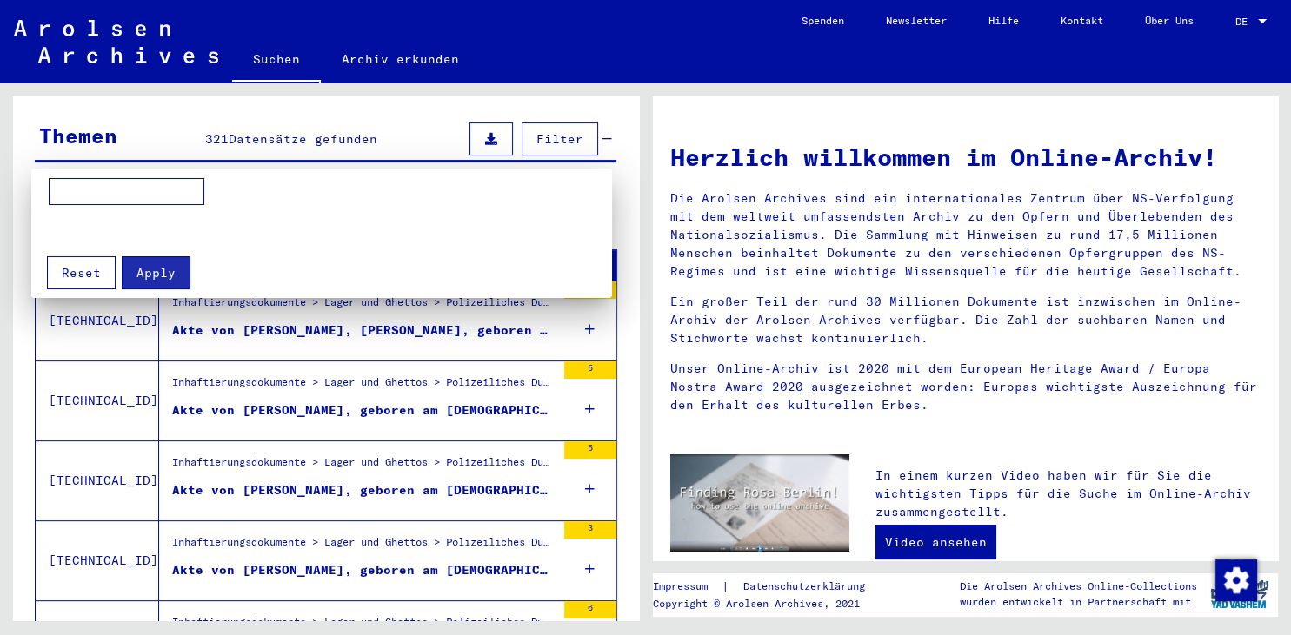
click at [265, 165] on div at bounding box center [645, 317] width 1291 height 635
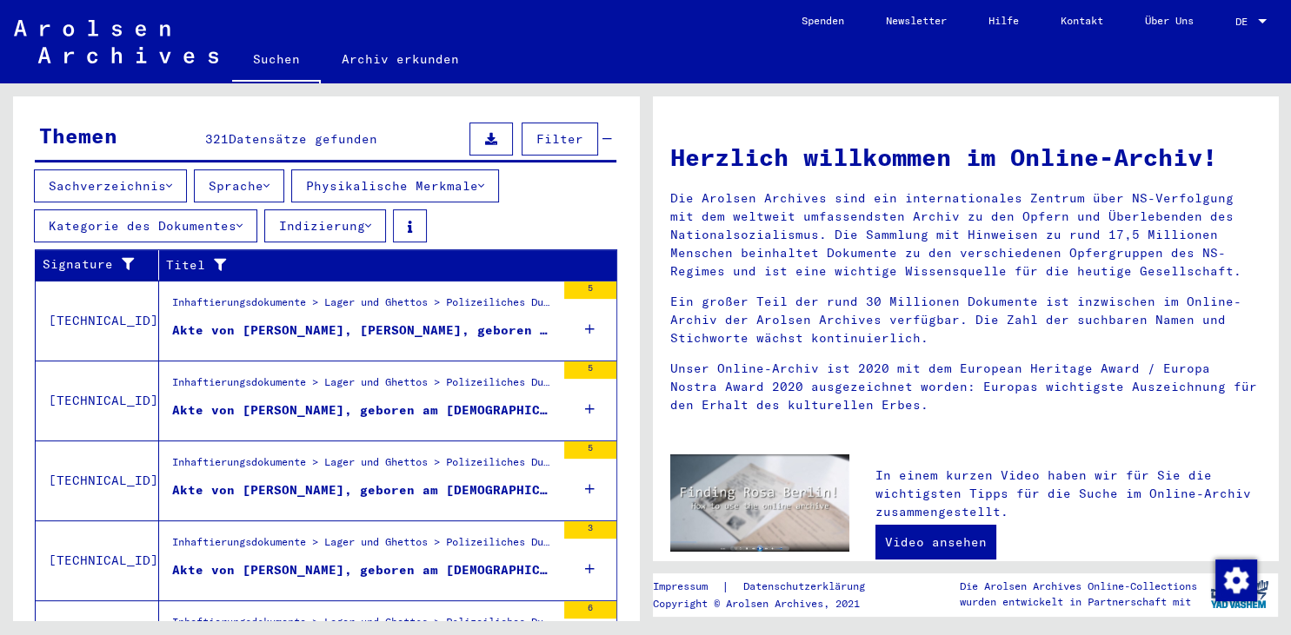
click at [265, 170] on button "Sprache" at bounding box center [239, 186] width 90 height 33
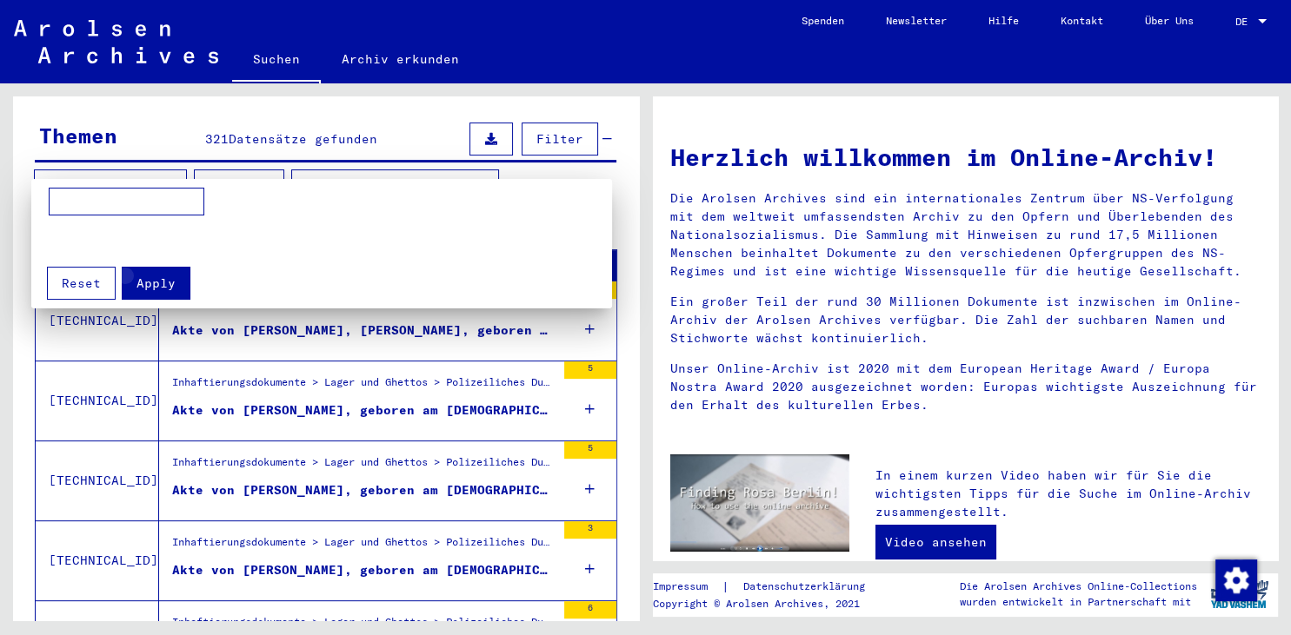
click at [175, 283] on button "Apply" at bounding box center [156, 283] width 69 height 33
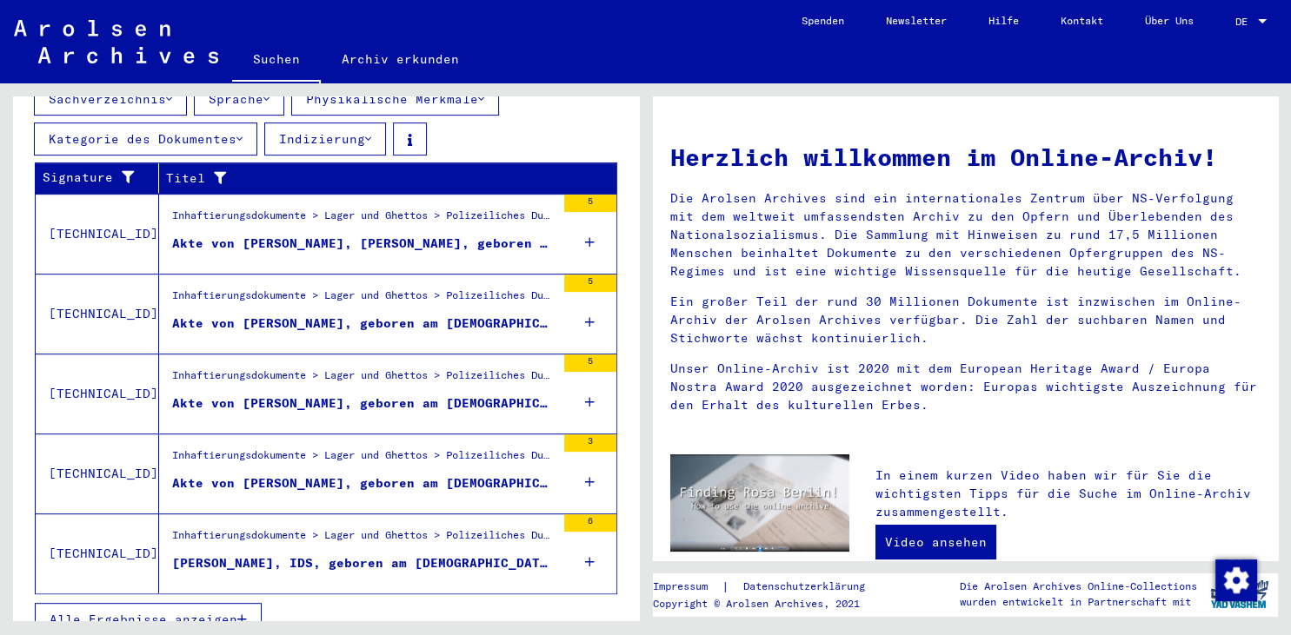
scroll to position [469, 0]
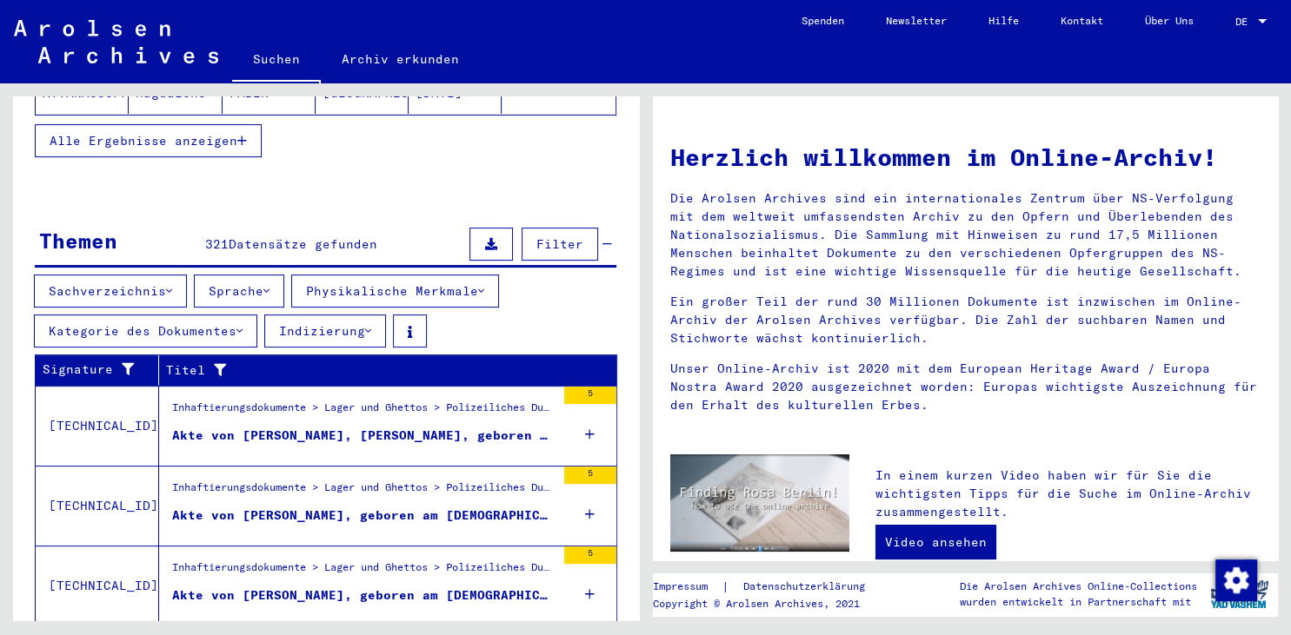
click at [356, 315] on button "Indizierung" at bounding box center [325, 331] width 122 height 33
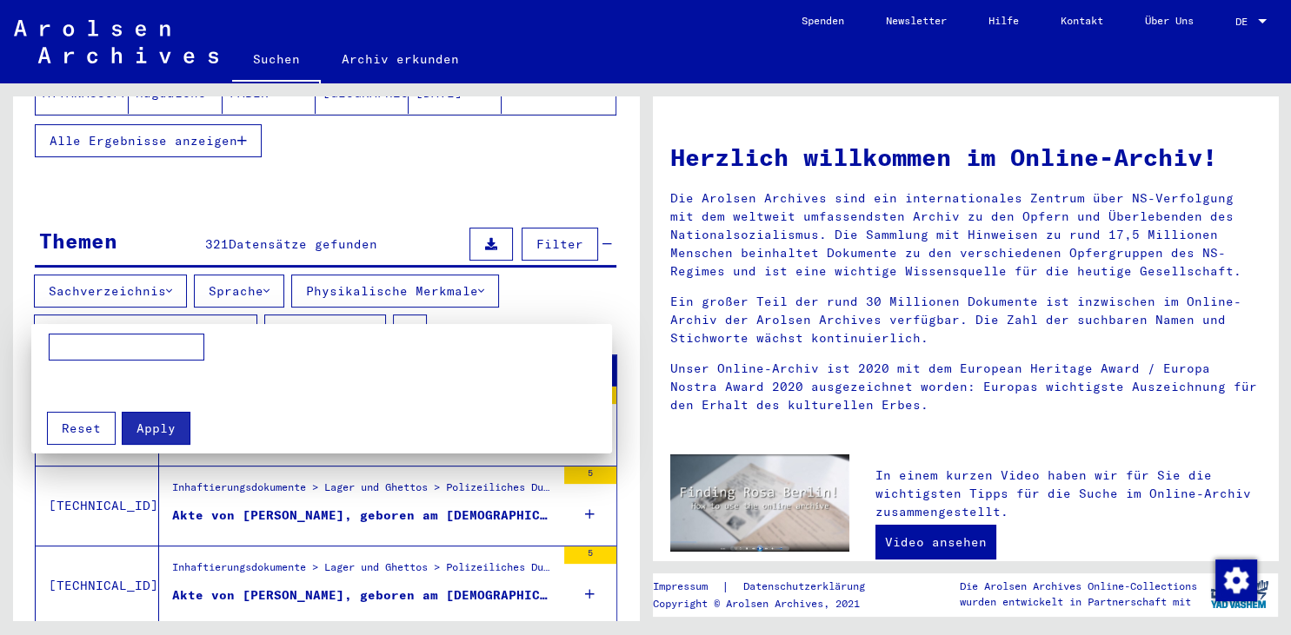
click at [414, 308] on div at bounding box center [645, 317] width 1291 height 635
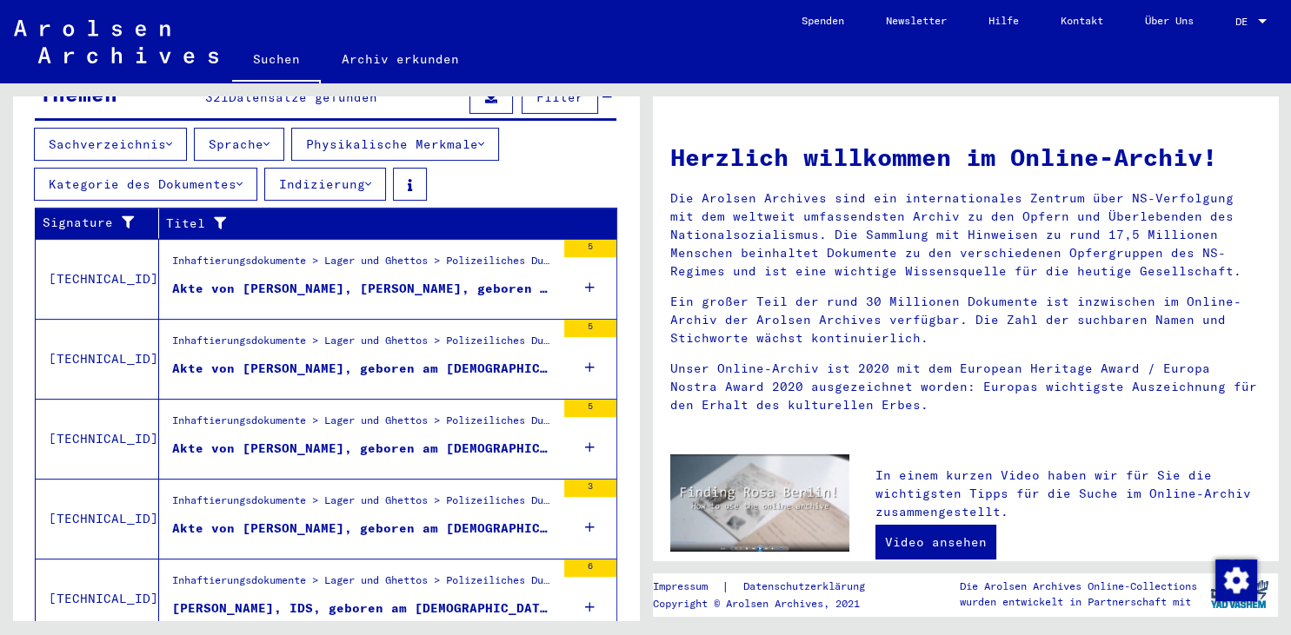
scroll to position [661, 0]
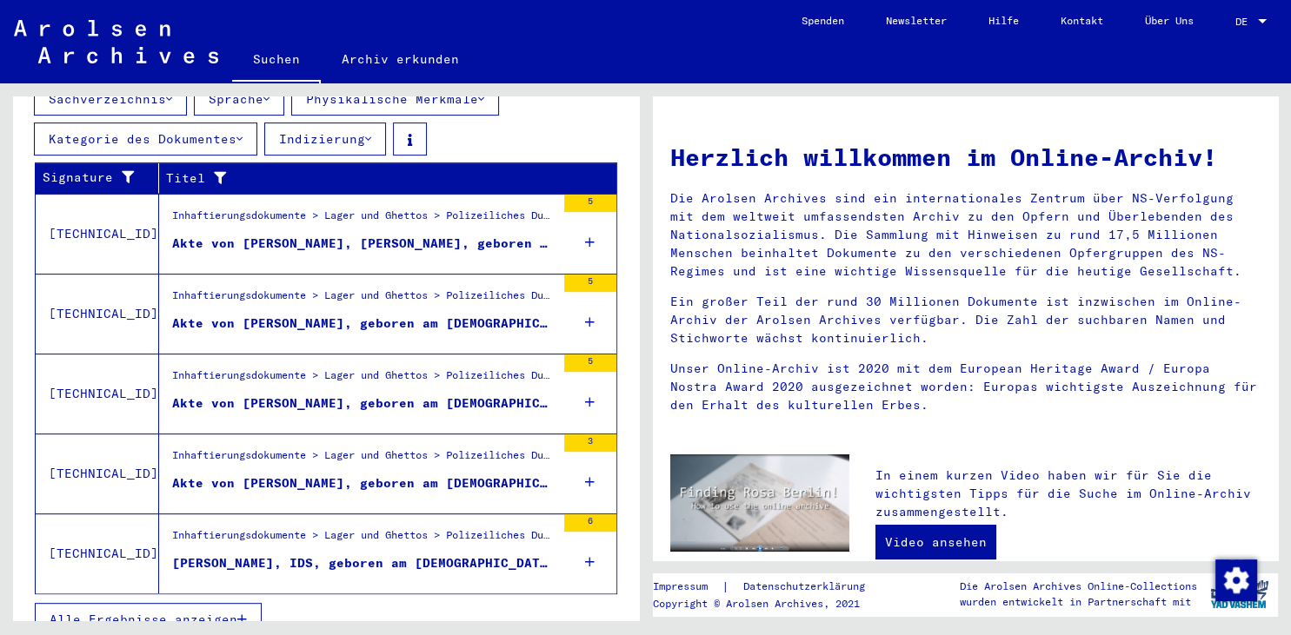
click at [204, 612] on span "Alle Ergebnisse anzeigen" at bounding box center [144, 620] width 188 height 16
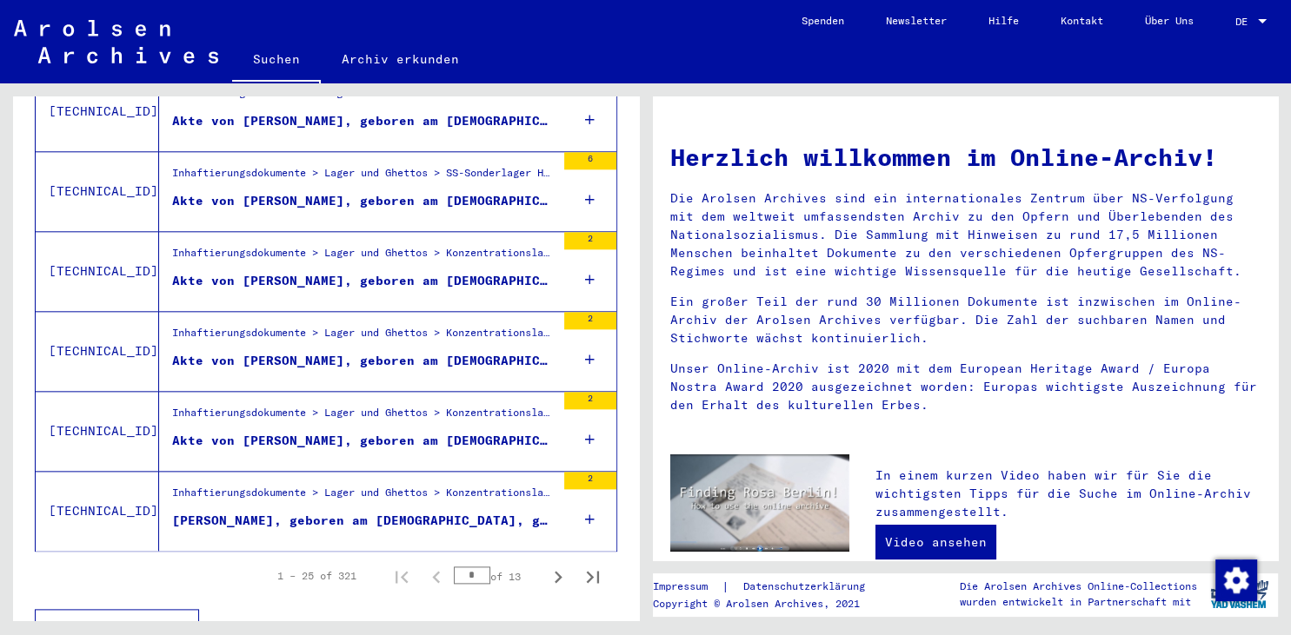
scroll to position [1992, 0]
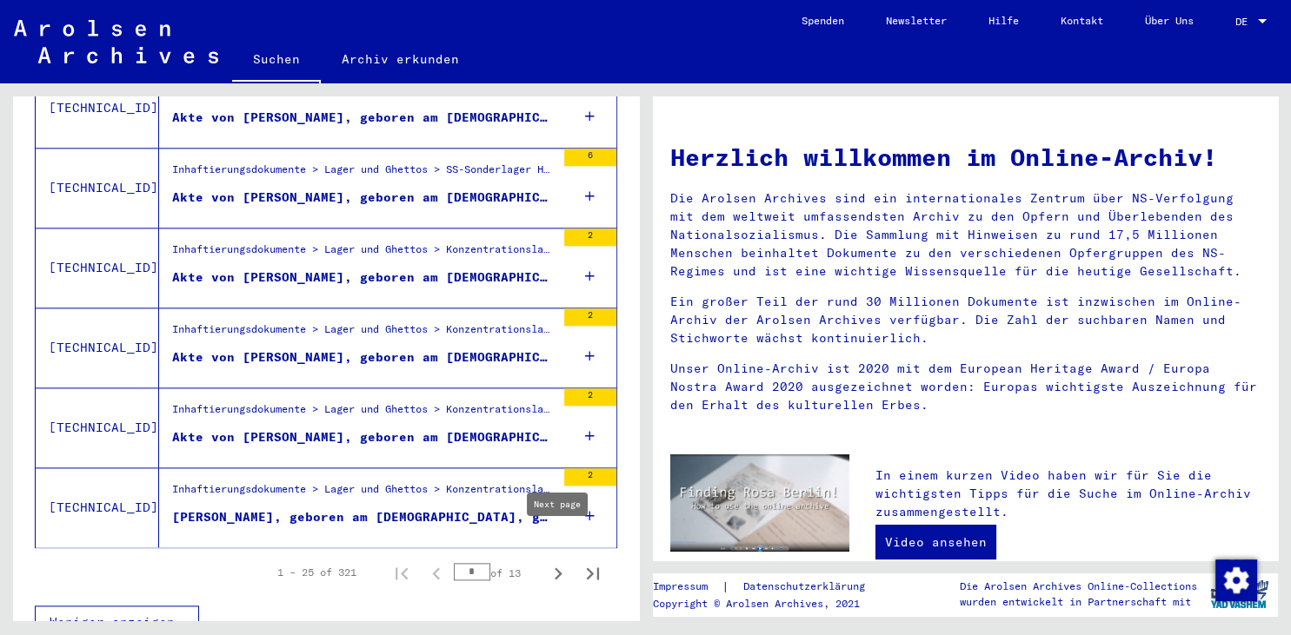
click at [560, 568] on icon "Next page" at bounding box center [559, 574] width 8 height 12
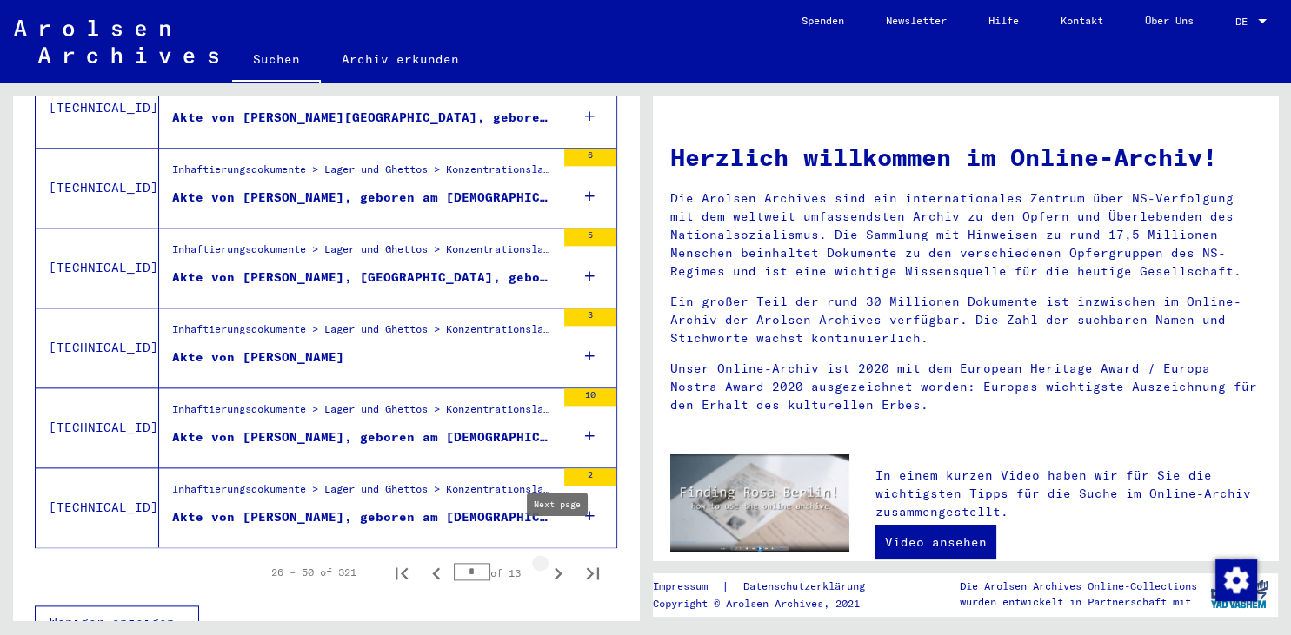
click at [554, 562] on icon "Next page" at bounding box center [558, 574] width 24 height 24
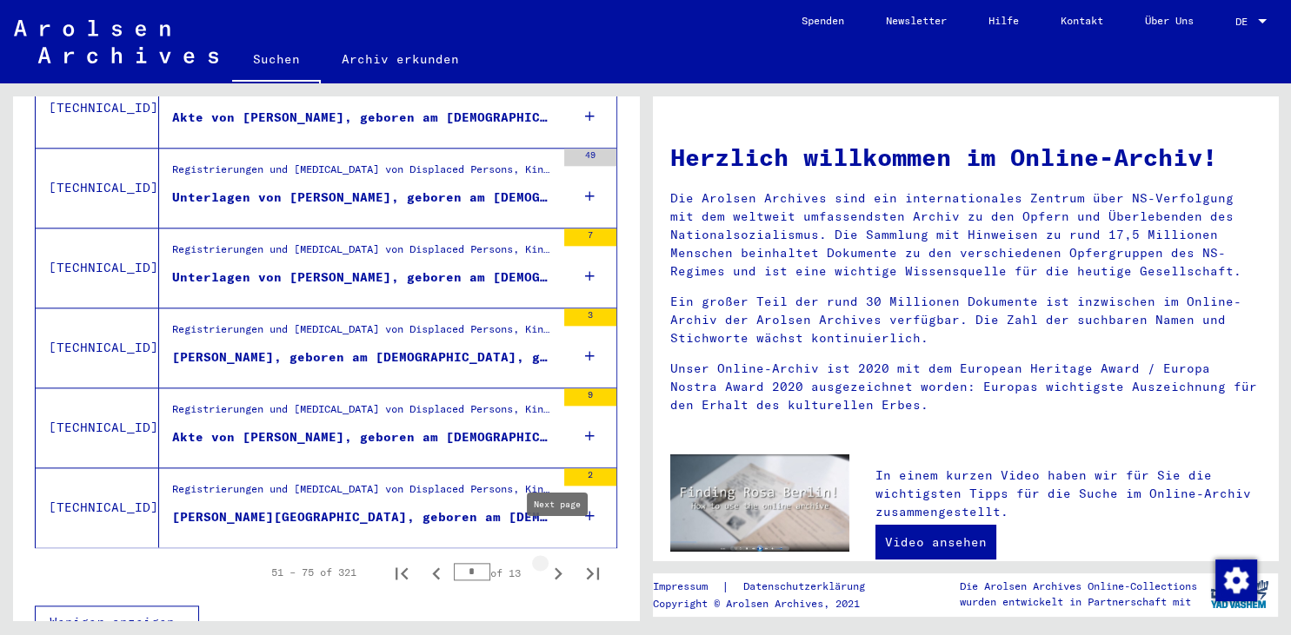
click at [556, 562] on icon "Next page" at bounding box center [558, 574] width 24 height 24
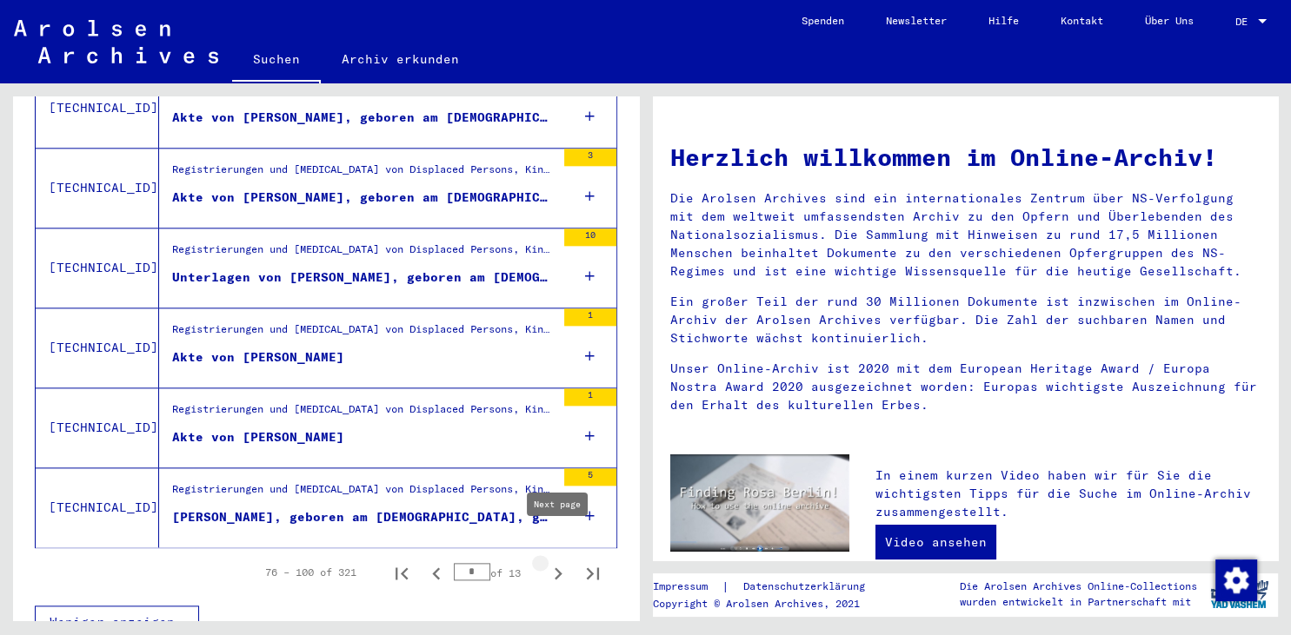
click at [555, 562] on icon "Next page" at bounding box center [558, 574] width 24 height 24
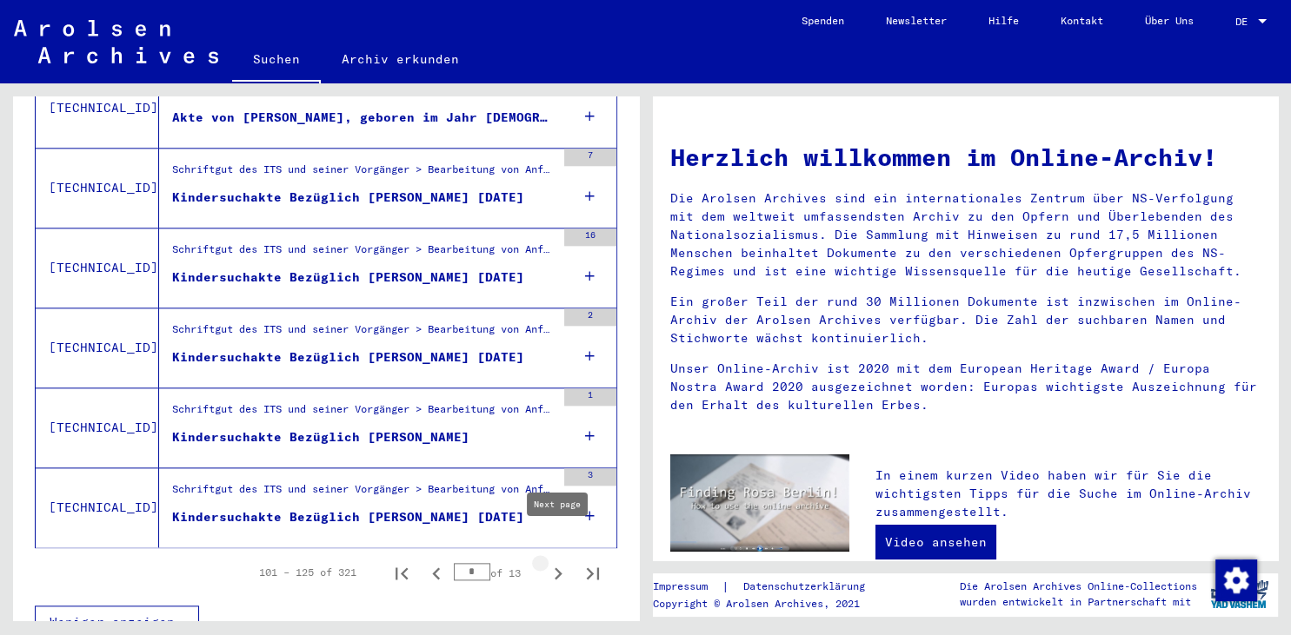
click at [557, 562] on icon "Next page" at bounding box center [558, 574] width 24 height 24
type input "*"
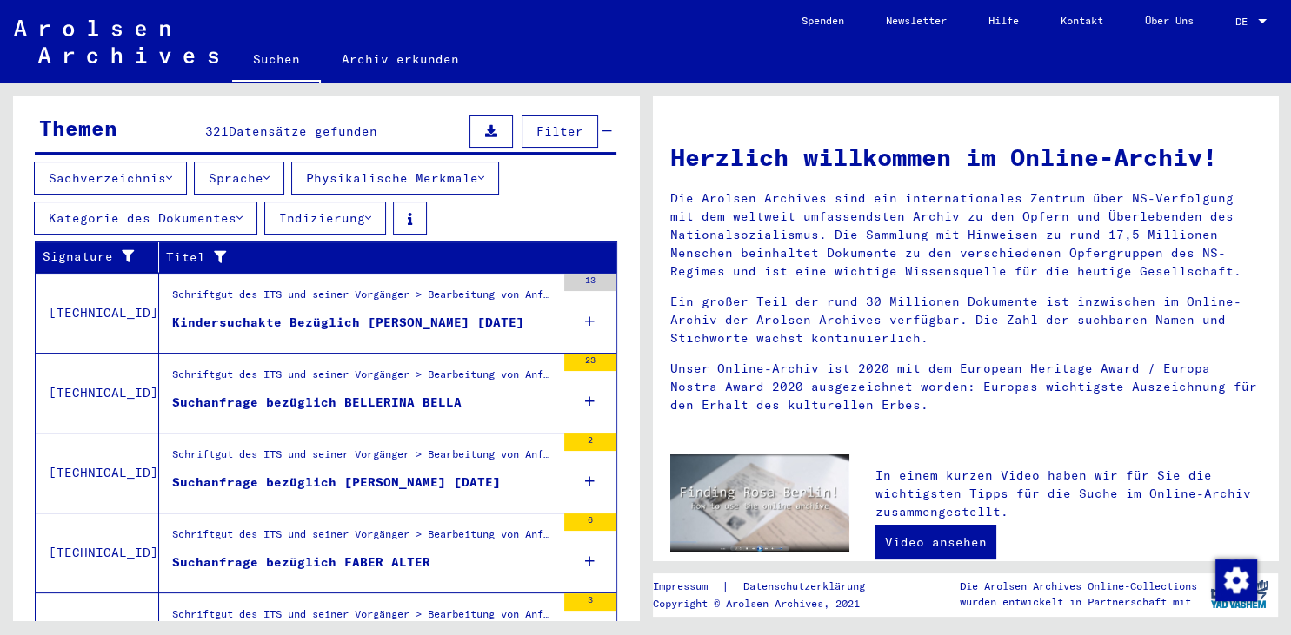
scroll to position [265, 0]
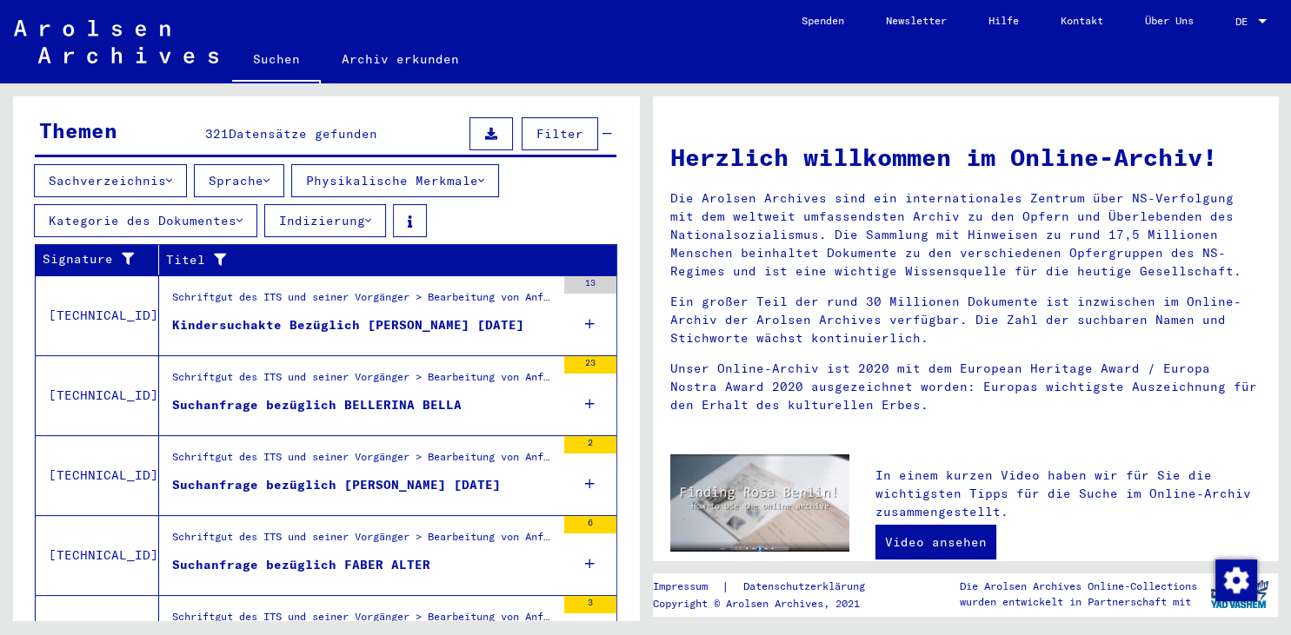
click at [343, 316] on div "Kindersuchakte Bezüglich [PERSON_NAME] [DATE]" at bounding box center [348, 325] width 352 height 18
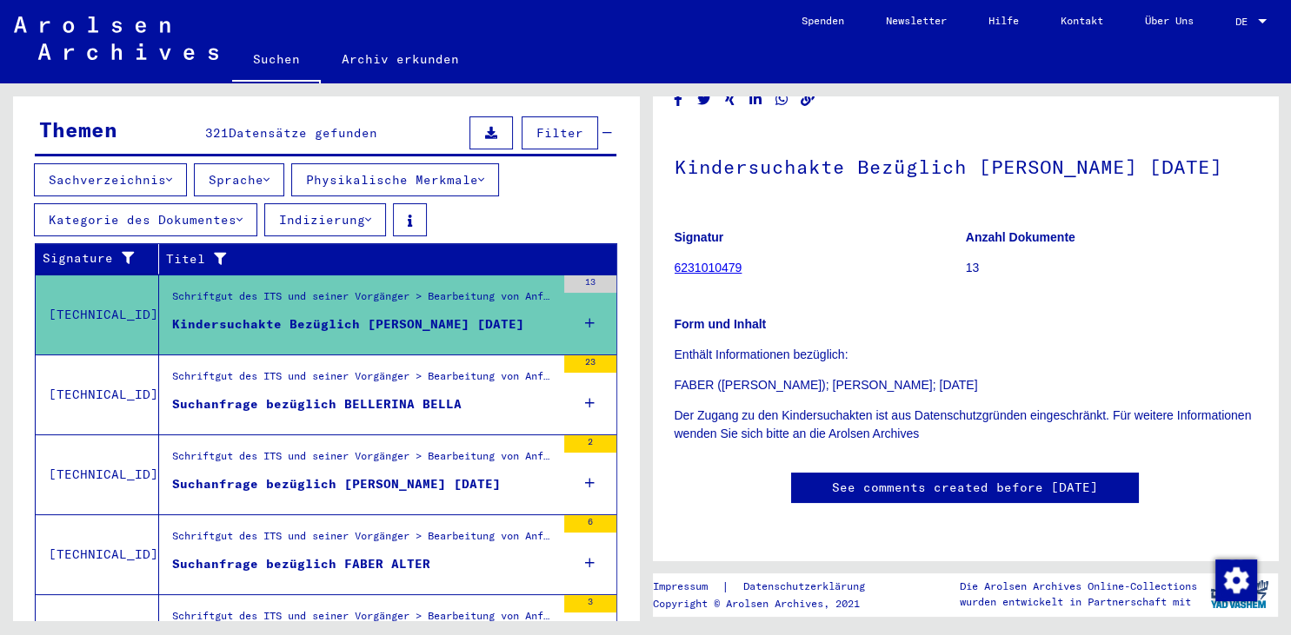
scroll to position [96, 0]
